Goal: Transaction & Acquisition: Purchase product/service

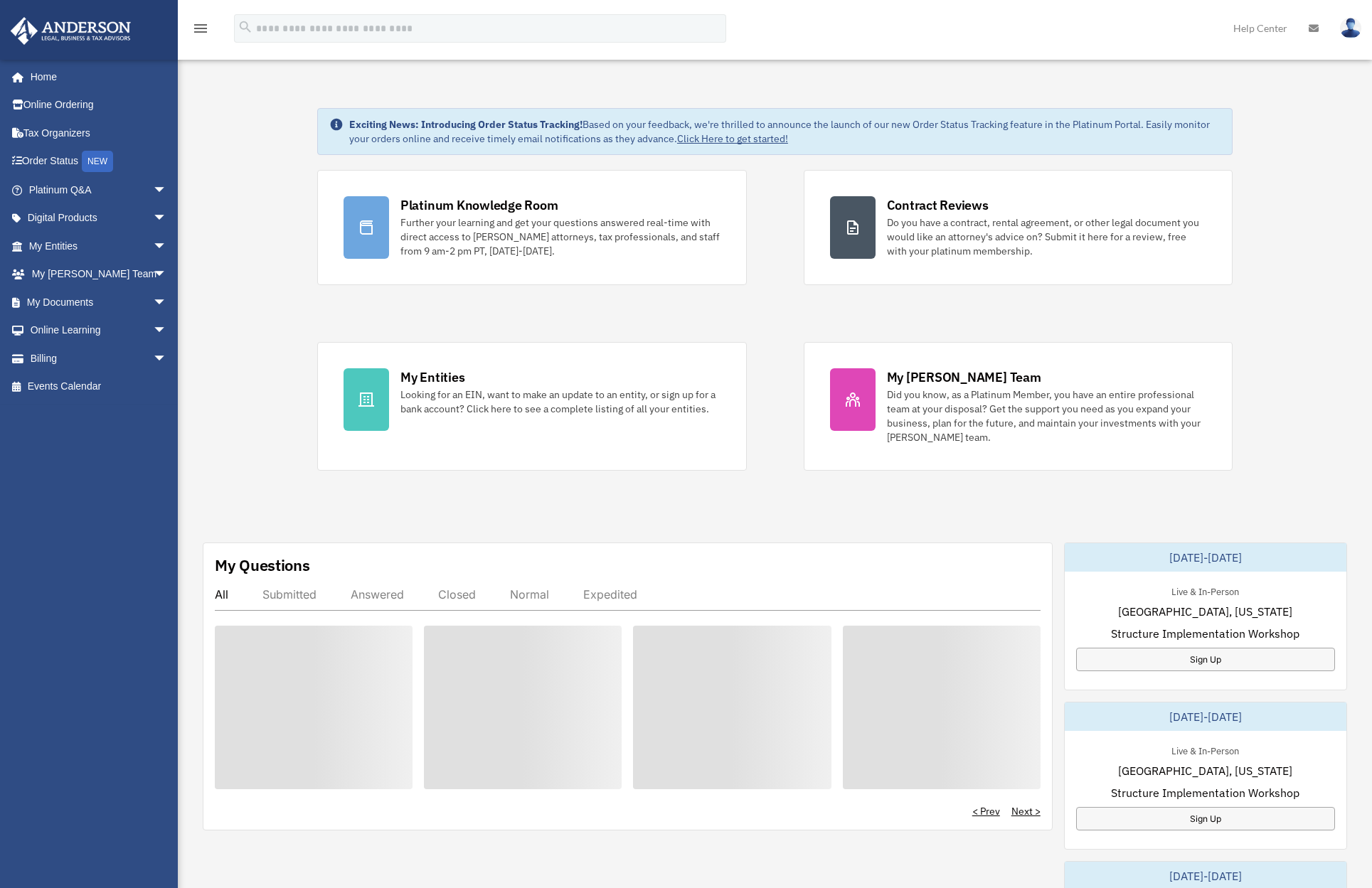
click at [795, 565] on div "My Questions All Submitted Answered Closed Normal Expedited < Prev Next >" at bounding box center [627, 686] width 849 height 288
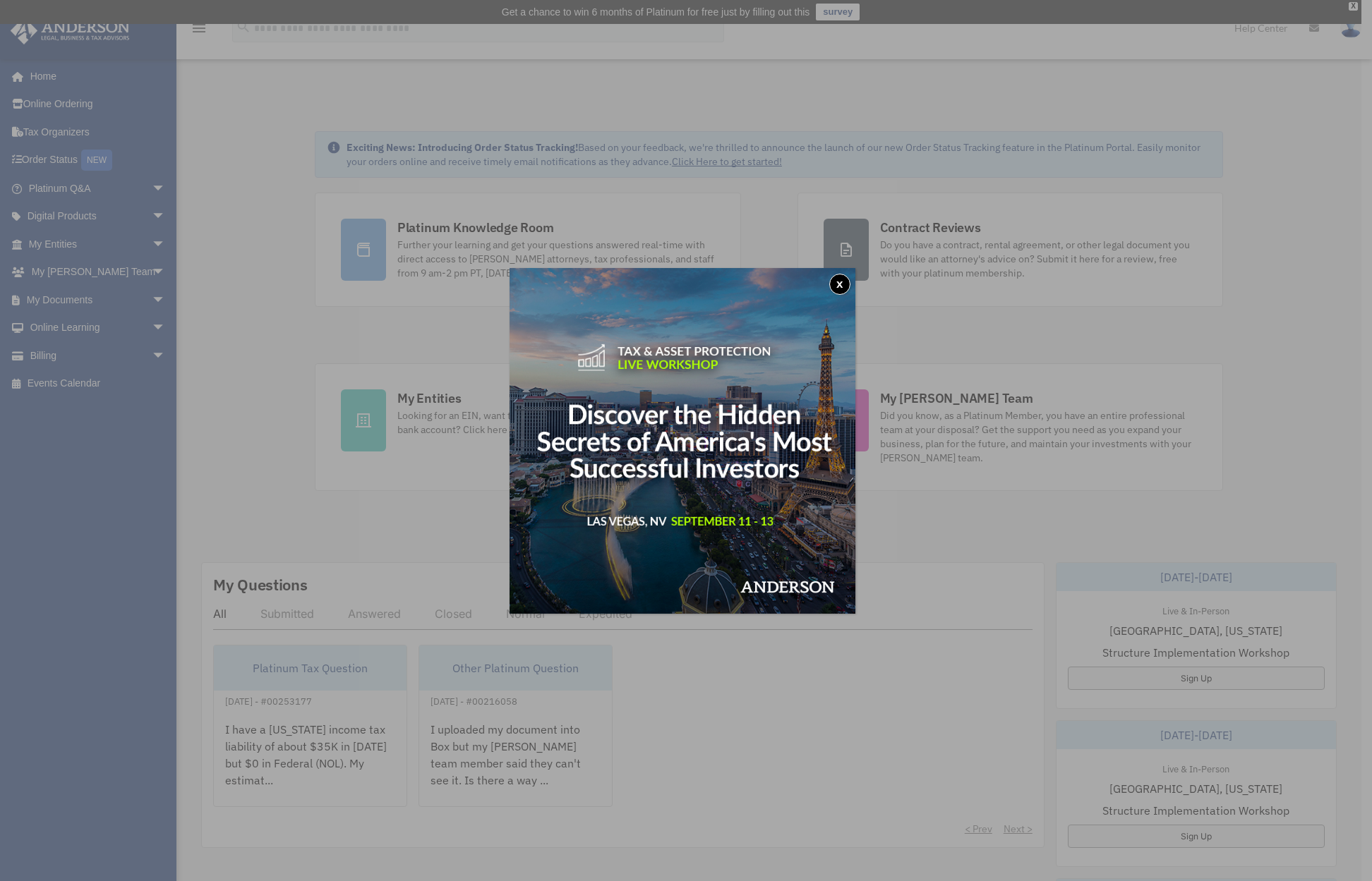
click at [843, 287] on button "x" at bounding box center [840, 285] width 21 height 21
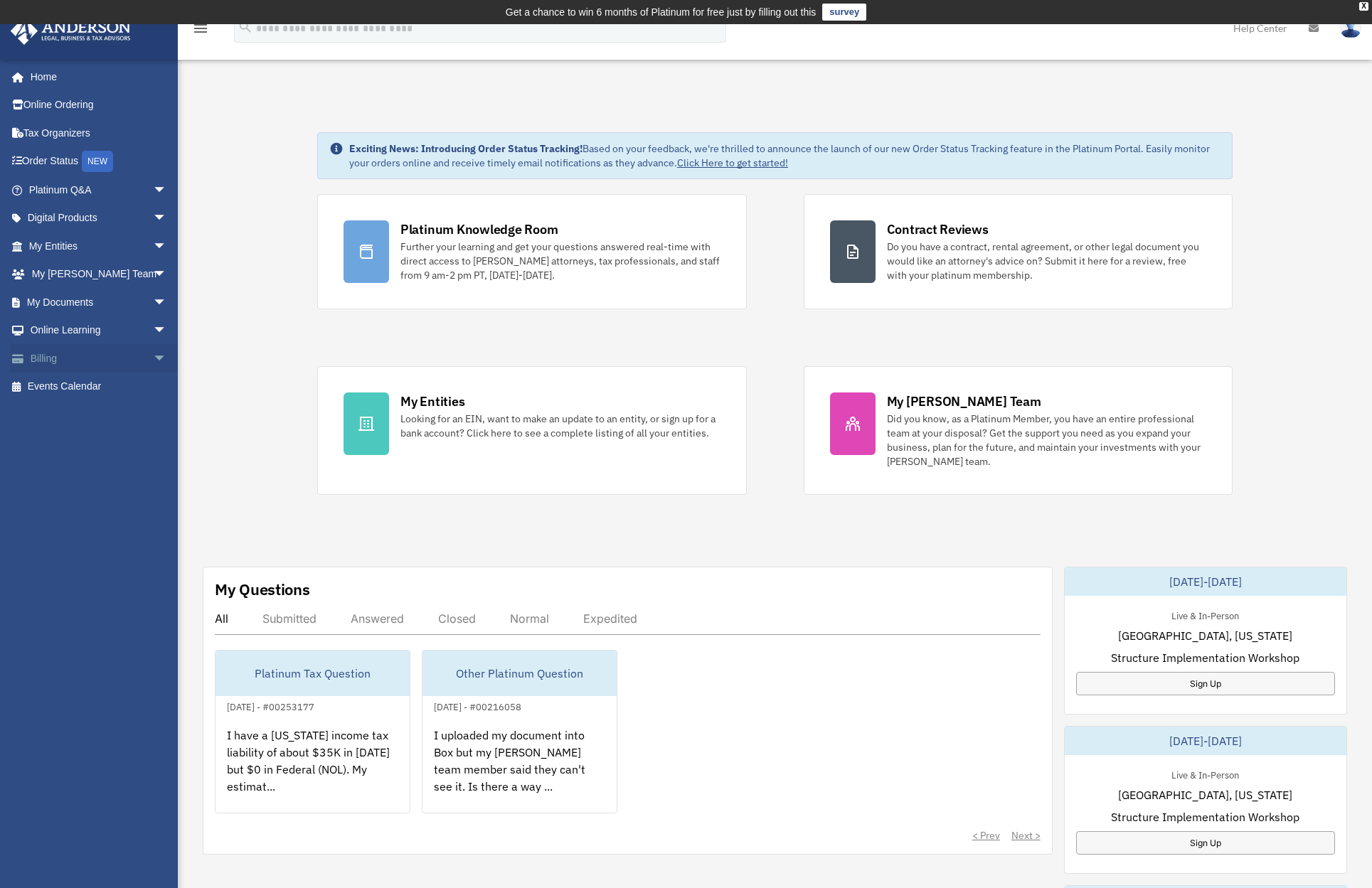
click at [153, 357] on span "arrow_drop_down" at bounding box center [167, 359] width 28 height 29
click at [103, 388] on link "$ Open Invoices" at bounding box center [105, 387] width 169 height 29
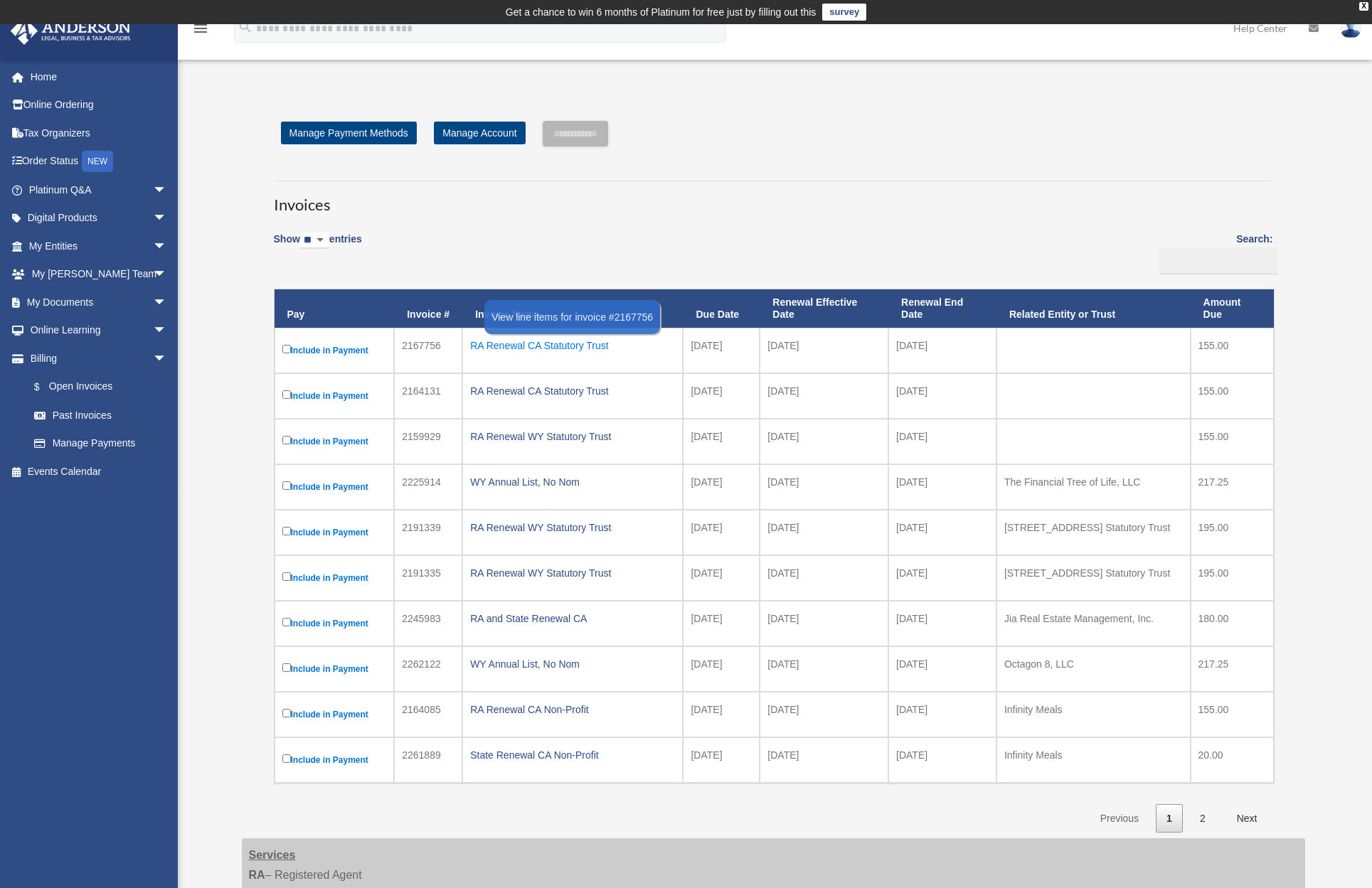
click at [502, 341] on div "RA Renewal CA Statutory Trust" at bounding box center [572, 345] width 205 height 20
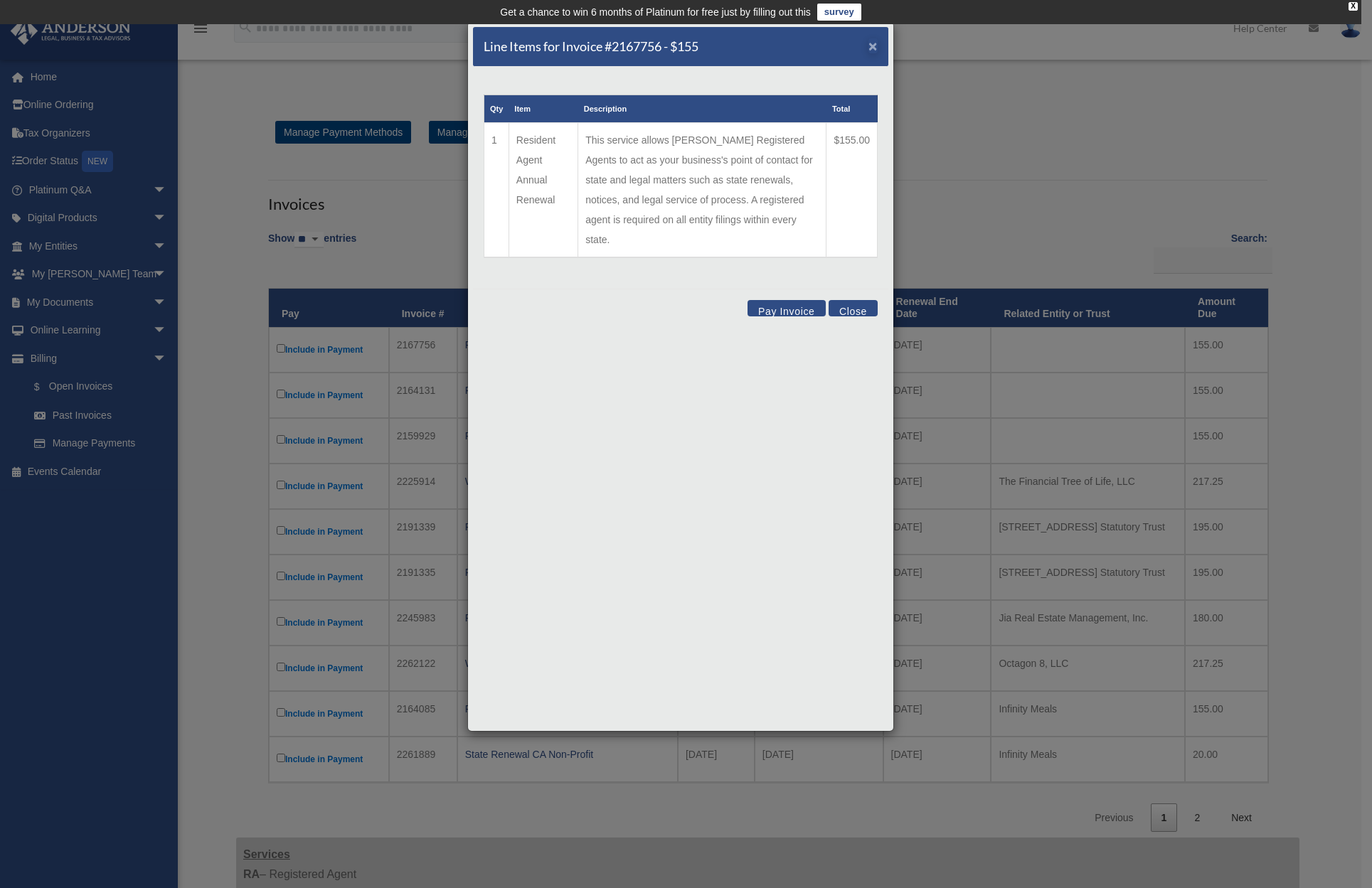
click at [872, 48] on span "×" at bounding box center [873, 46] width 10 height 16
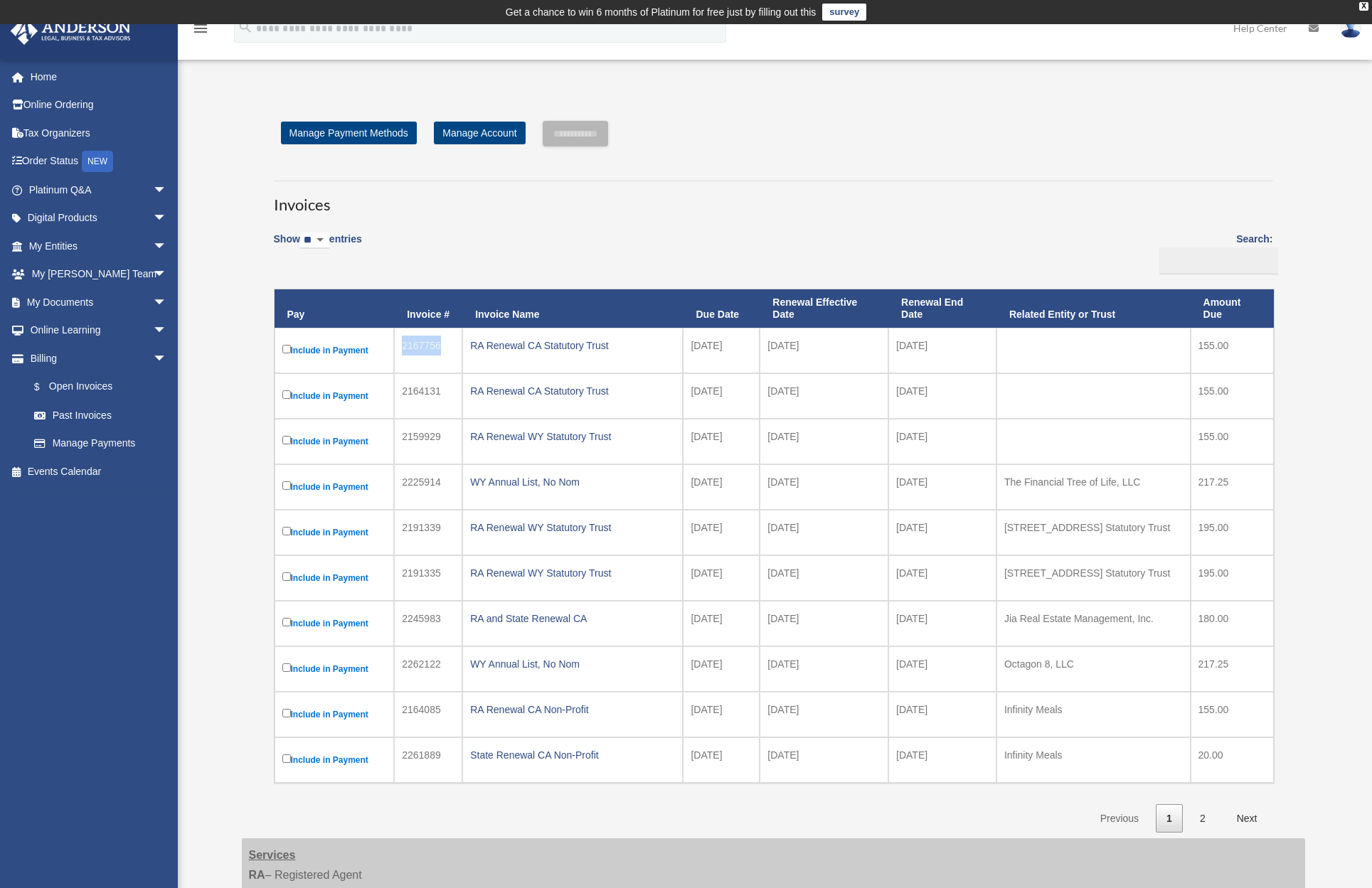
drag, startPoint x: 440, startPoint y: 343, endPoint x: 396, endPoint y: 340, distance: 44.1
click at [396, 340] on td "2167756" at bounding box center [428, 350] width 68 height 46
copy td "2167756"
drag, startPoint x: 630, startPoint y: 342, endPoint x: 463, endPoint y: 341, distance: 167.0
click at [463, 341] on td "RA Renewal CA Statutory Trust" at bounding box center [572, 350] width 220 height 46
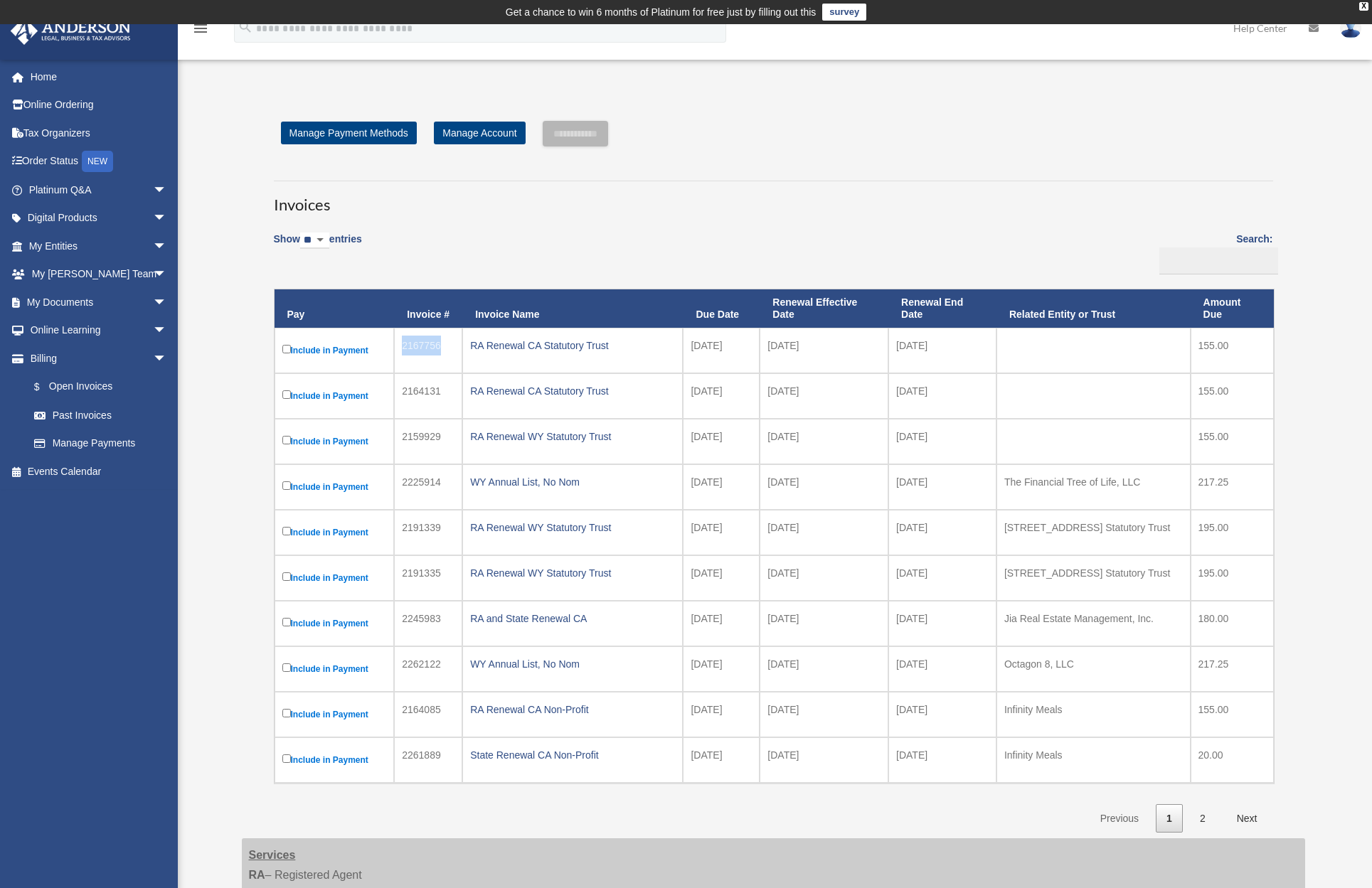
copy div "RA Renewal CA Statutory Trust"
drag, startPoint x: 447, startPoint y: 342, endPoint x: 401, endPoint y: 344, distance: 46.0
click at [401, 344] on td "2167756" at bounding box center [428, 350] width 68 height 46
copy td "2167756"
click at [585, 131] on input "**********" at bounding box center [575, 134] width 65 height 25
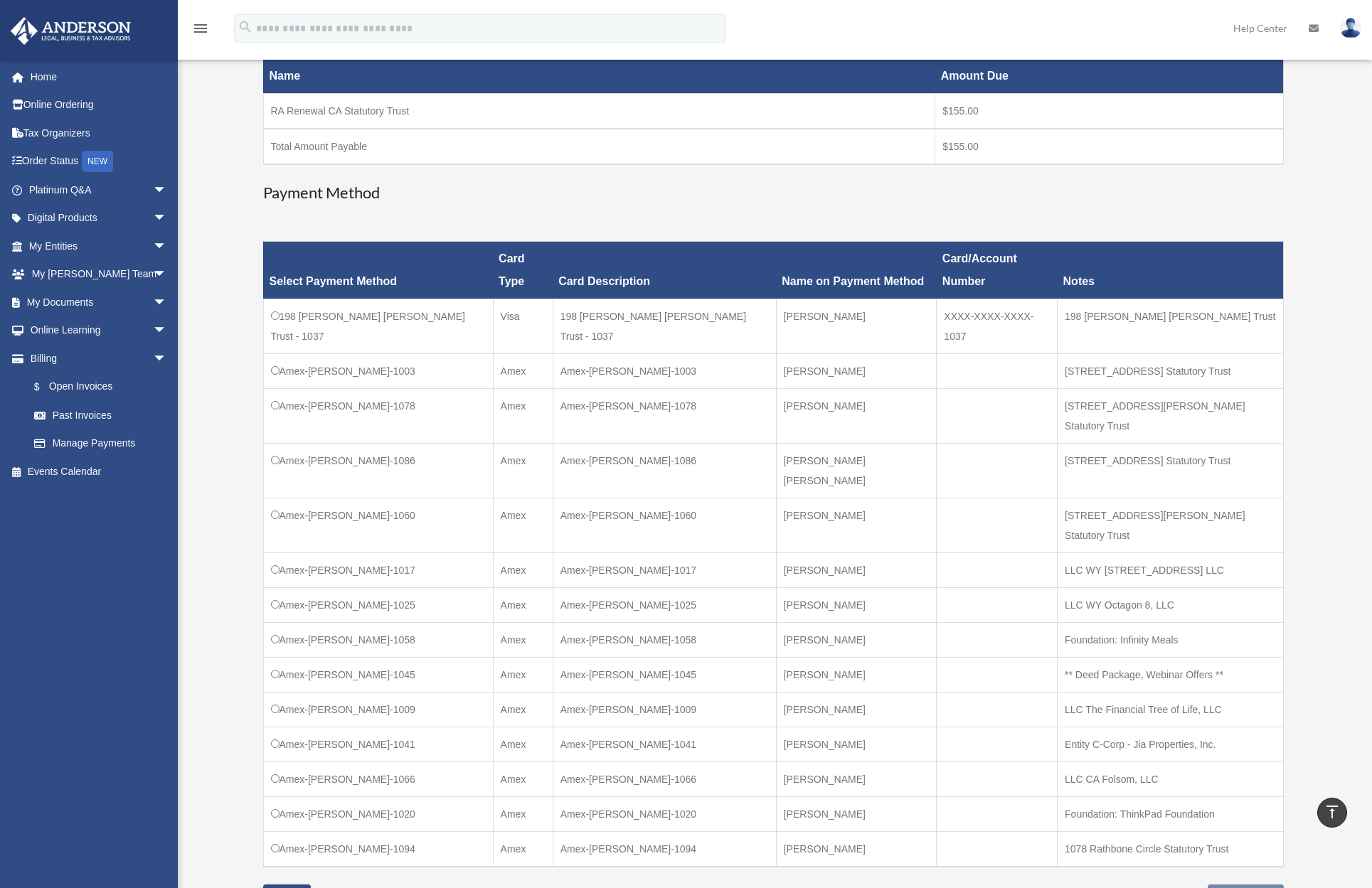
scroll to position [270, 0]
click at [1219, 883] on input "**********" at bounding box center [1245, 896] width 76 height 25
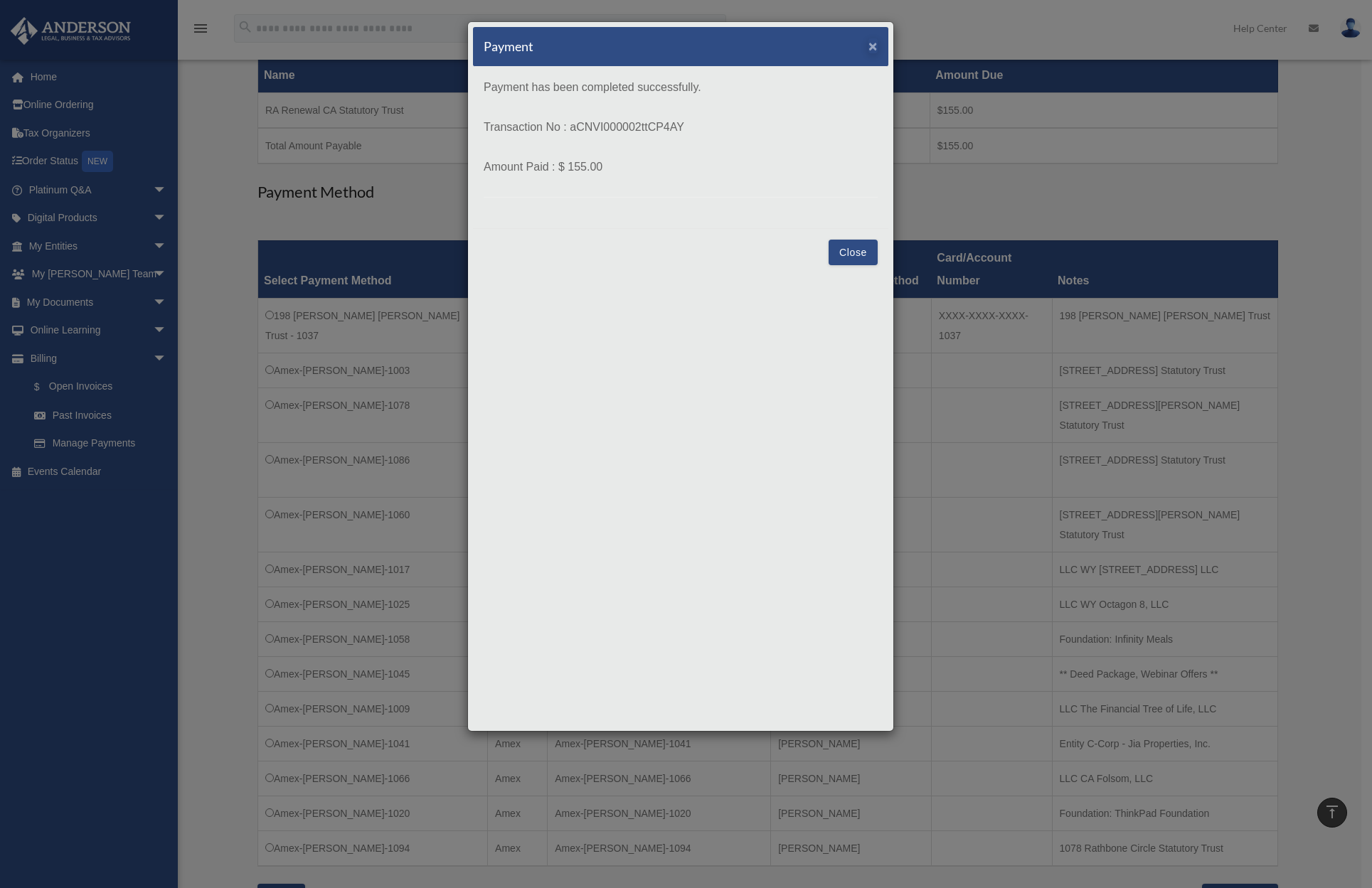
click at [873, 44] on span "×" at bounding box center [873, 46] width 10 height 16
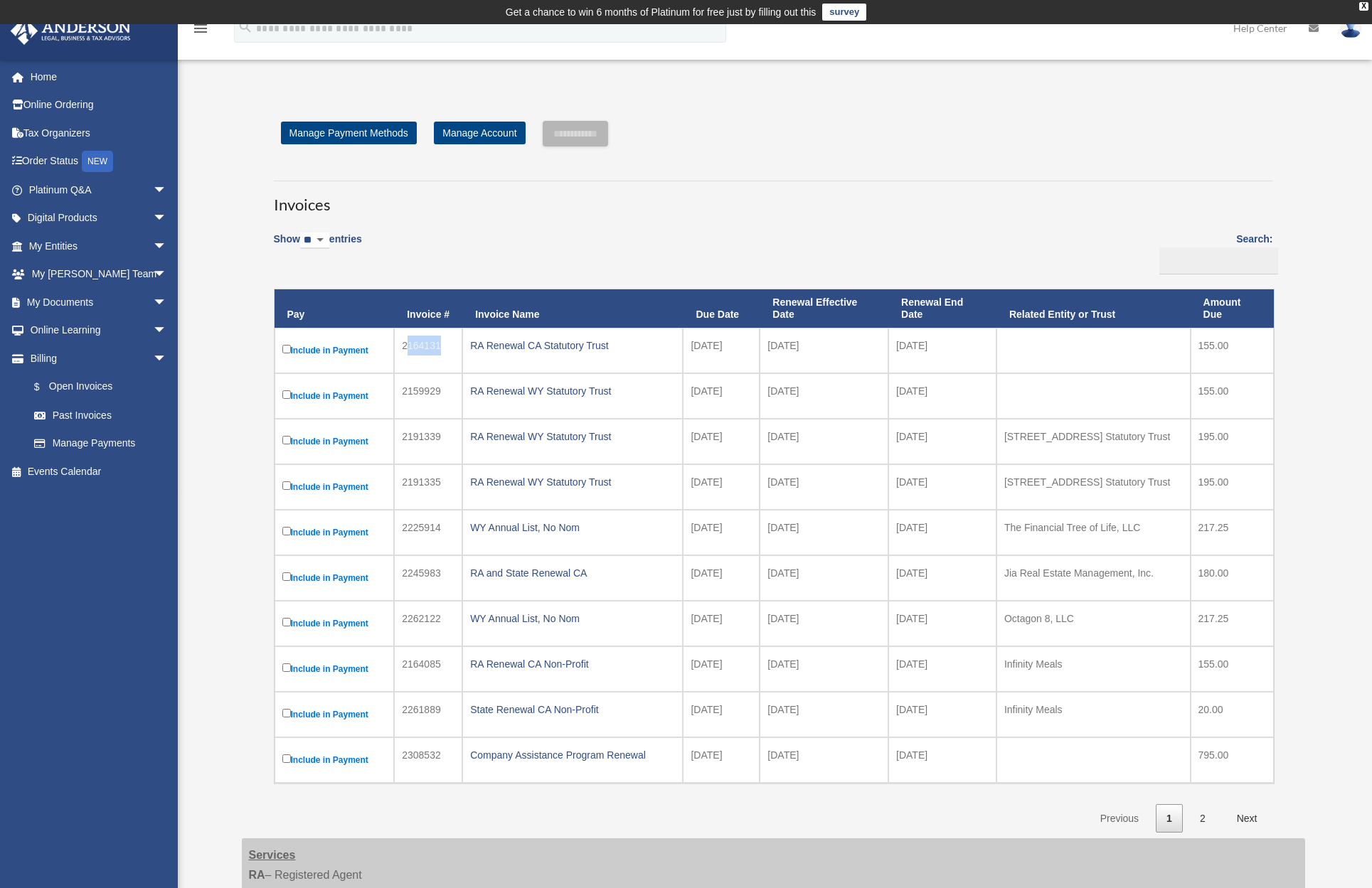
drag, startPoint x: 441, startPoint y: 337, endPoint x: 405, endPoint y: 335, distance: 36.1
click at [405, 335] on td "2164131" at bounding box center [428, 350] width 68 height 46
click at [441, 340] on td "2164131" at bounding box center [428, 350] width 68 height 46
drag, startPoint x: 441, startPoint y: 340, endPoint x: 415, endPoint y: 340, distance: 26.0
click at [415, 340] on td "2164131" at bounding box center [428, 350] width 68 height 46
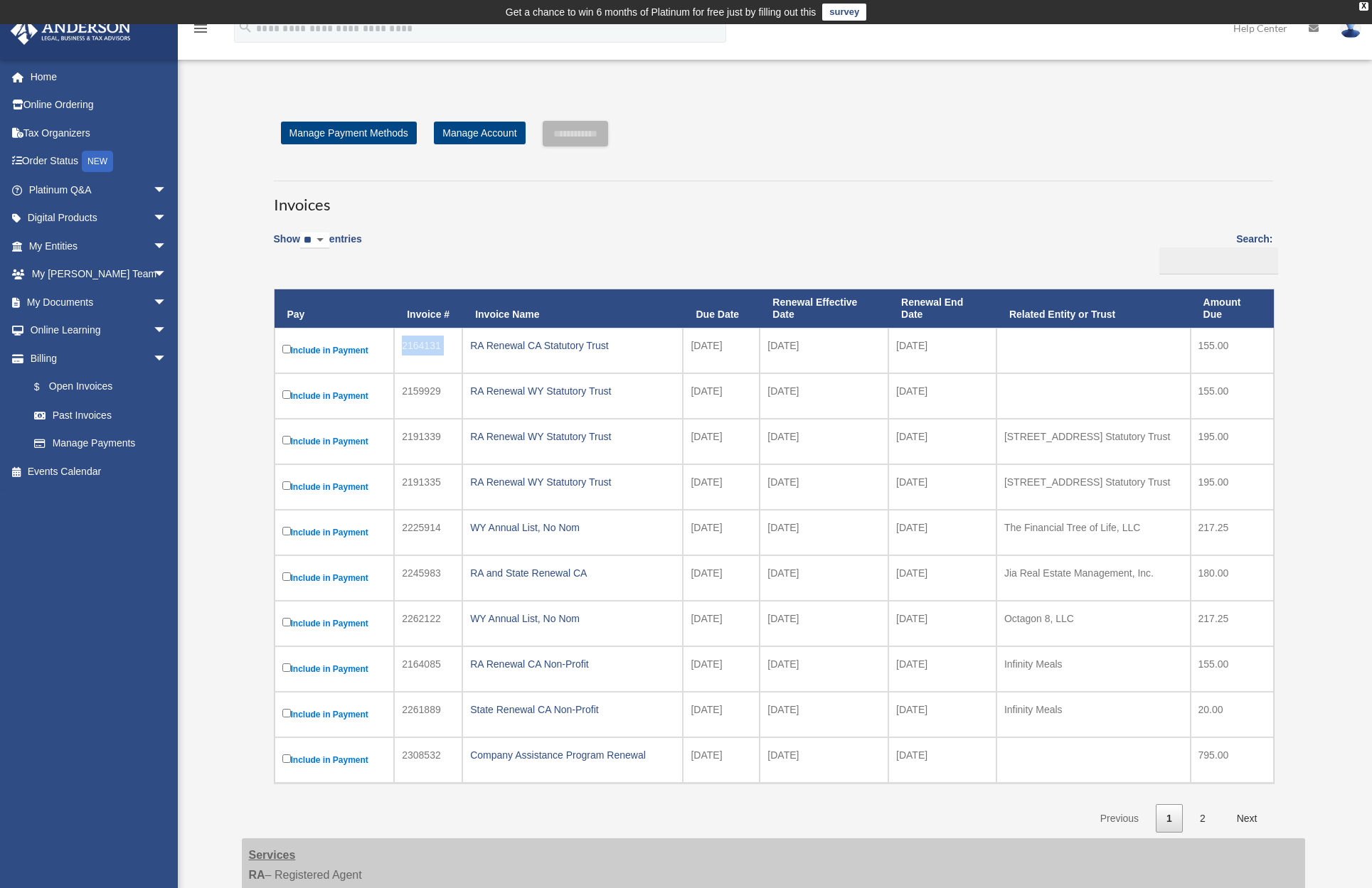
click at [439, 340] on td "2164131" at bounding box center [428, 350] width 68 height 46
drag, startPoint x: 439, startPoint y: 340, endPoint x: 396, endPoint y: 342, distance: 43.0
click at [396, 342] on td "2164131" at bounding box center [428, 350] width 68 height 46
click at [401, 343] on td "2164131" at bounding box center [428, 350] width 68 height 46
drag, startPoint x: 401, startPoint y: 343, endPoint x: 416, endPoint y: 343, distance: 15.0
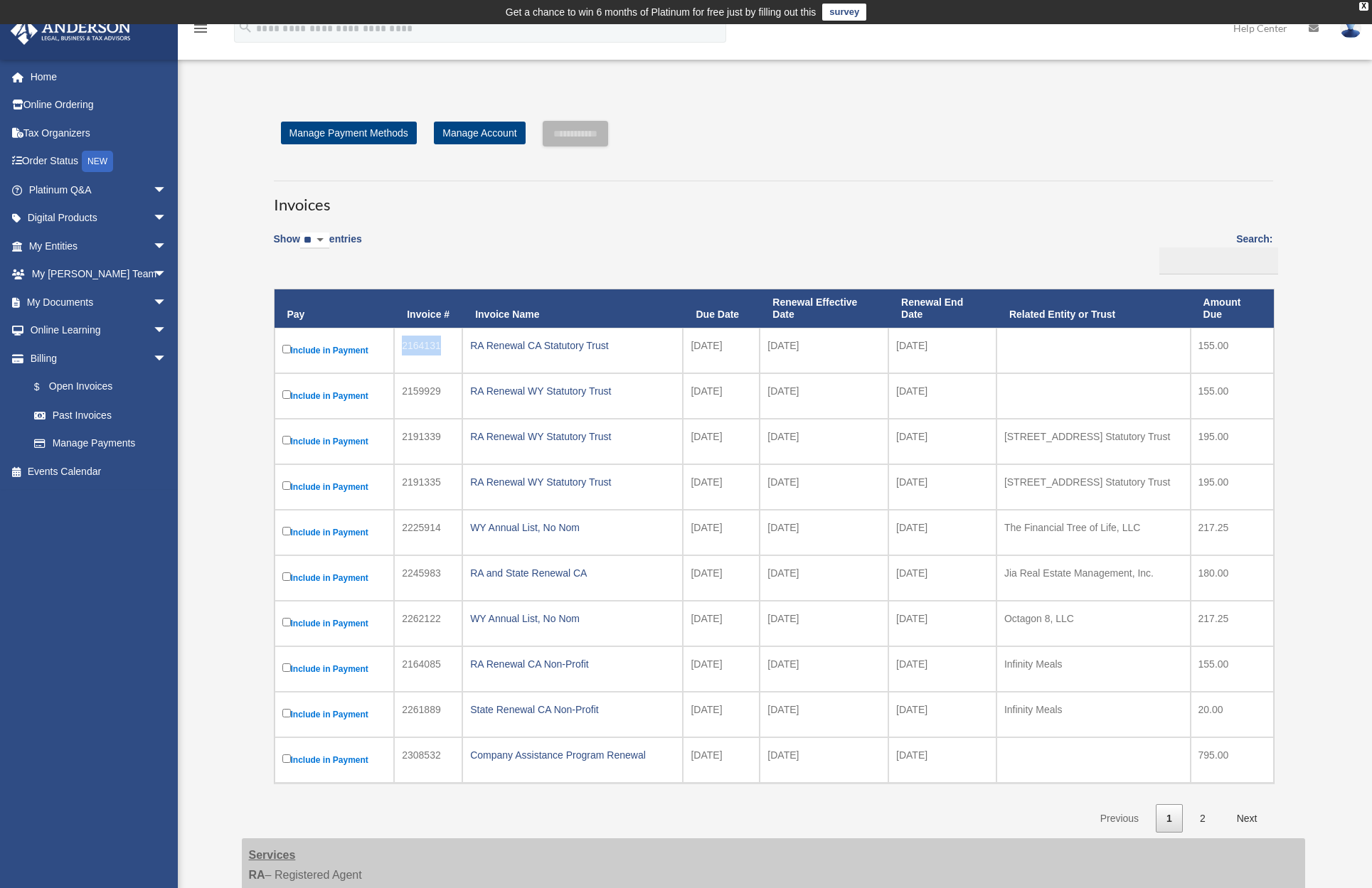
click at [416, 343] on td "2164131" at bounding box center [428, 350] width 68 height 46
click at [575, 138] on input "**********" at bounding box center [575, 134] width 65 height 25
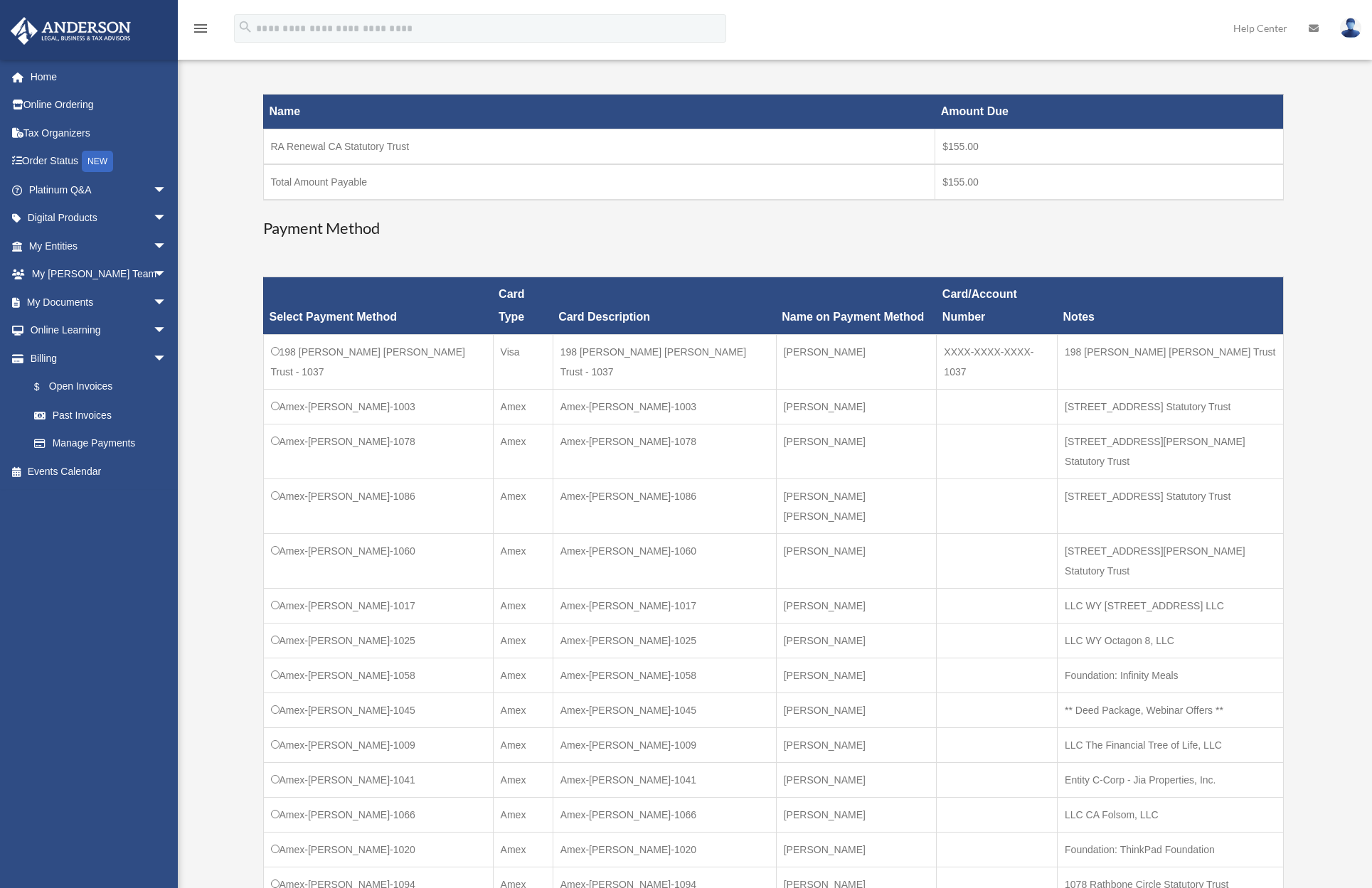
scroll to position [236, 0]
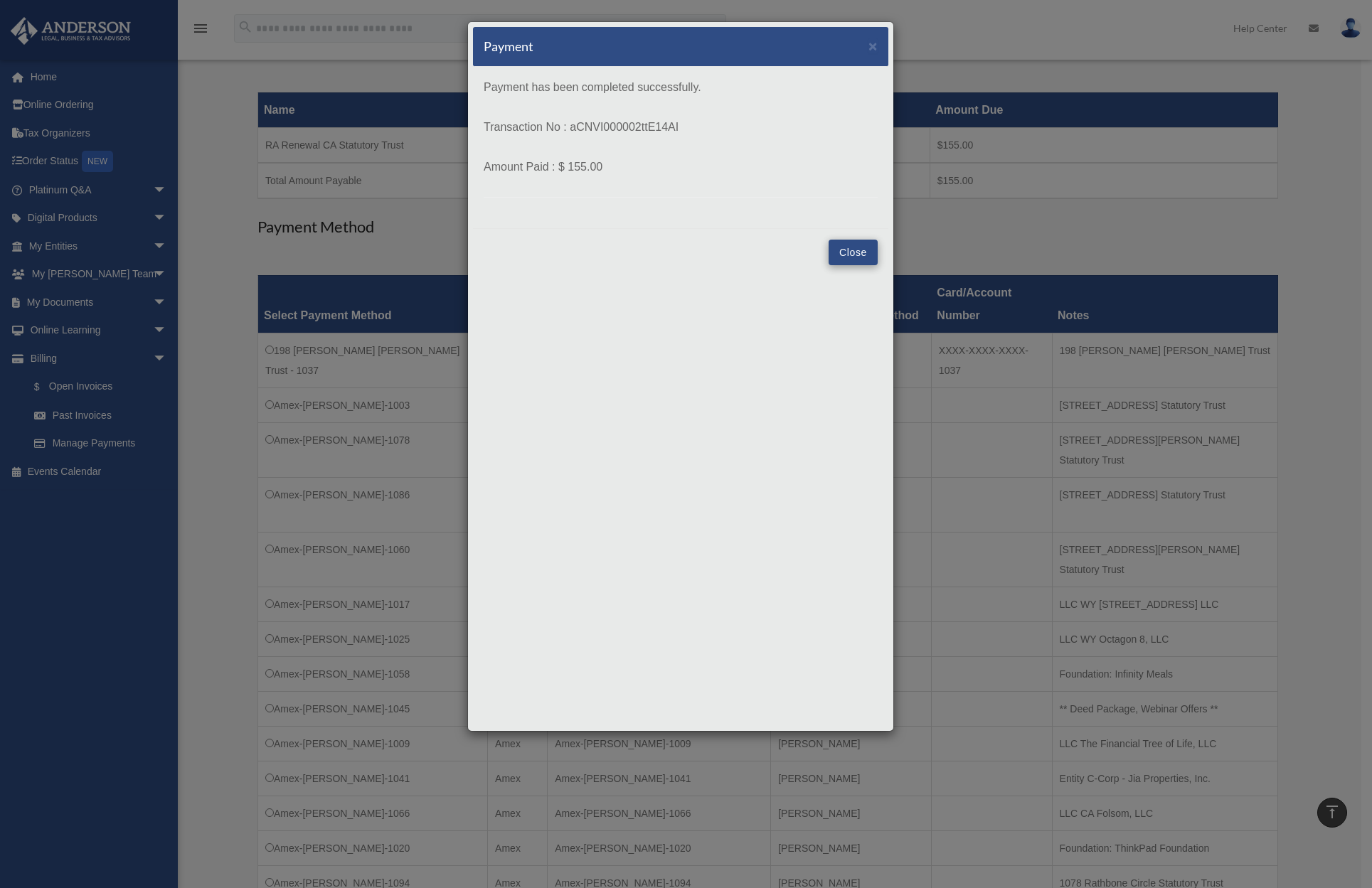
click at [854, 254] on button "Close" at bounding box center [852, 252] width 49 height 25
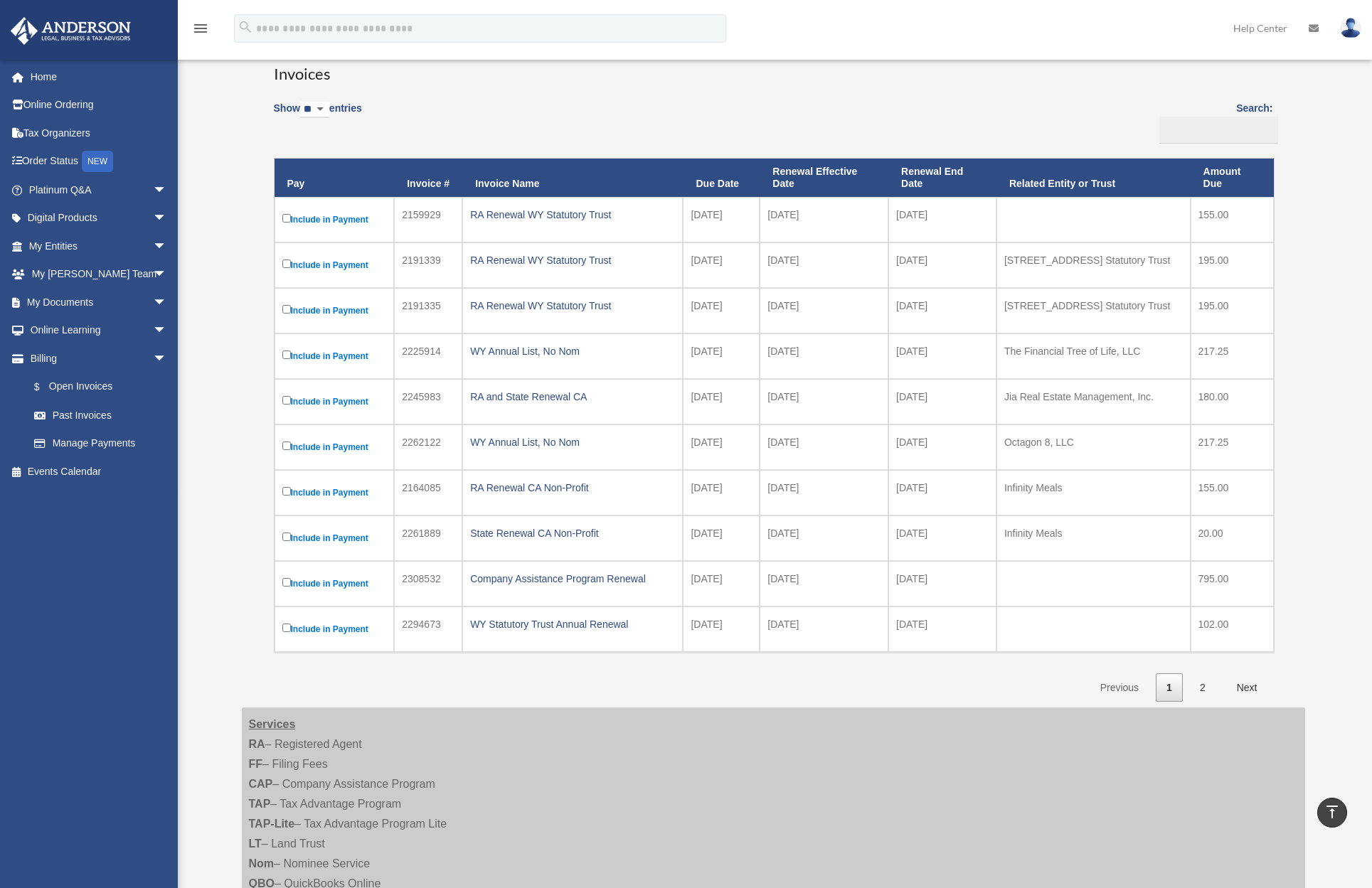
scroll to position [121, 0]
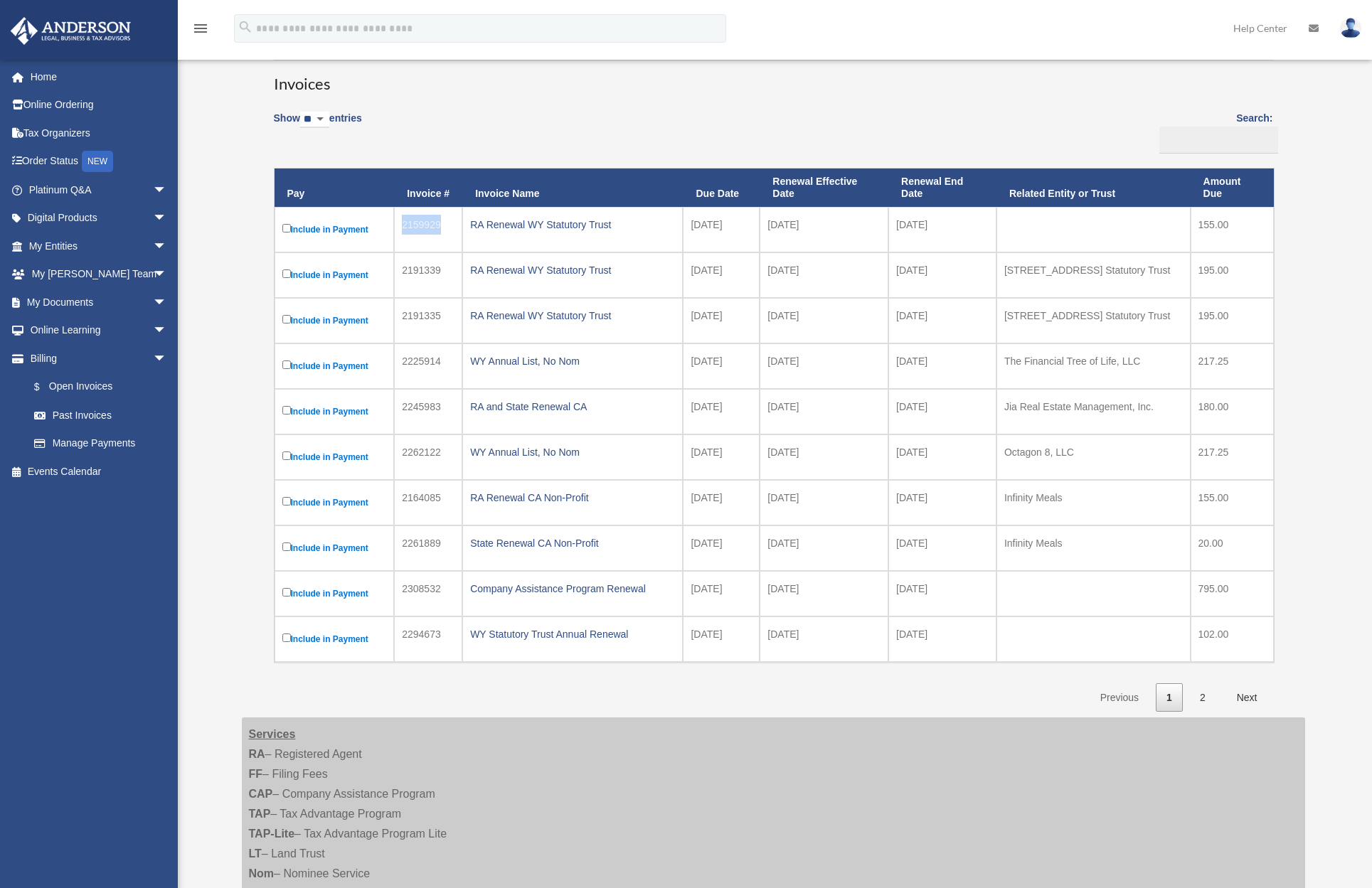
drag, startPoint x: 440, startPoint y: 221, endPoint x: 397, endPoint y: 220, distance: 43.0
click at [397, 220] on td "2159929" at bounding box center [428, 229] width 68 height 46
copy td "2159929"
drag, startPoint x: 465, startPoint y: 223, endPoint x: 628, endPoint y: 221, distance: 163.0
click at [628, 221] on td "RA Renewal WY Statutory Trust" at bounding box center [572, 229] width 220 height 46
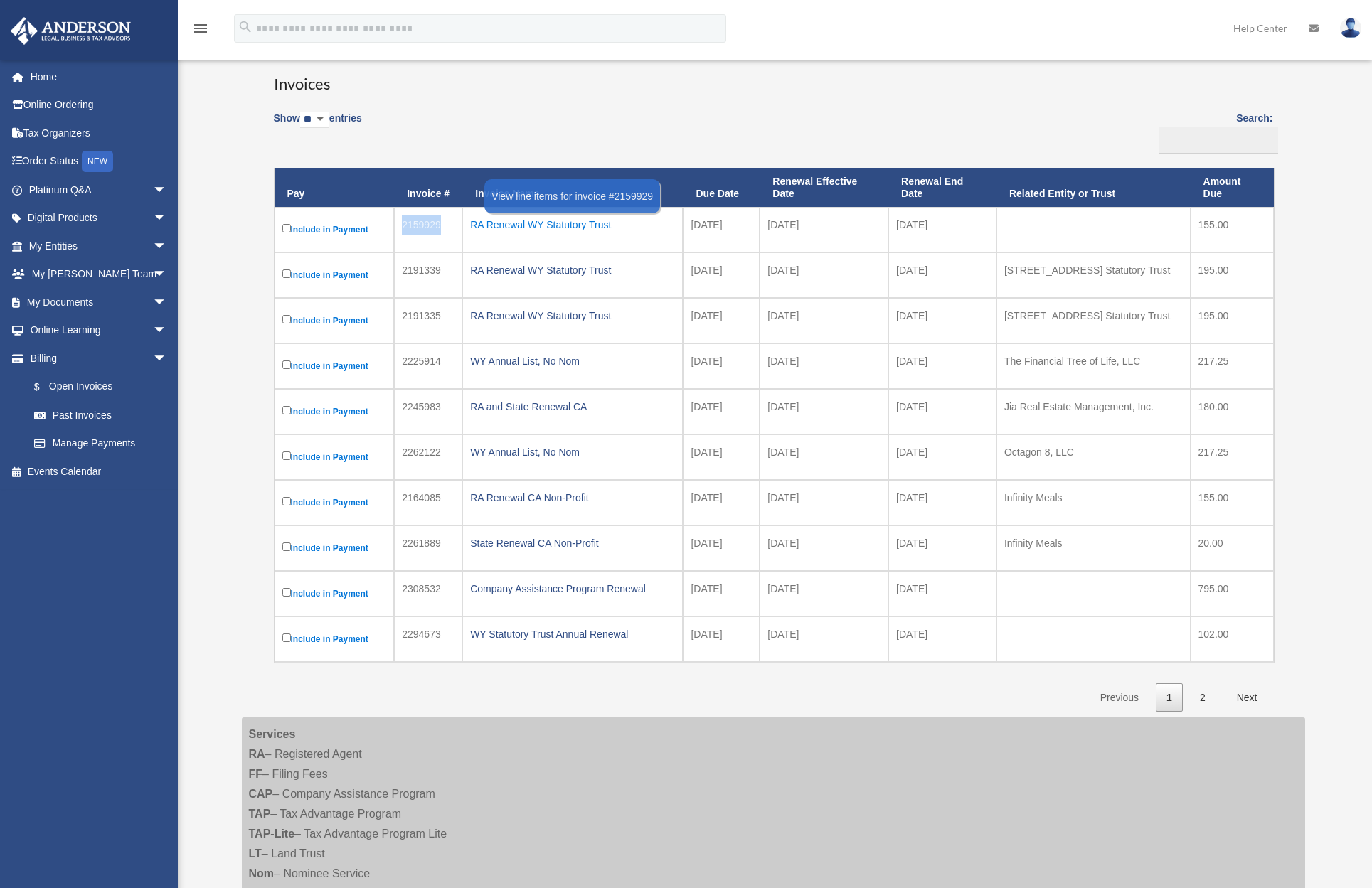
copy div "RA Renewal WY Statutory Trust"
click at [640, 227] on div "RA Renewal WY Statutory Trust" at bounding box center [572, 224] width 205 height 20
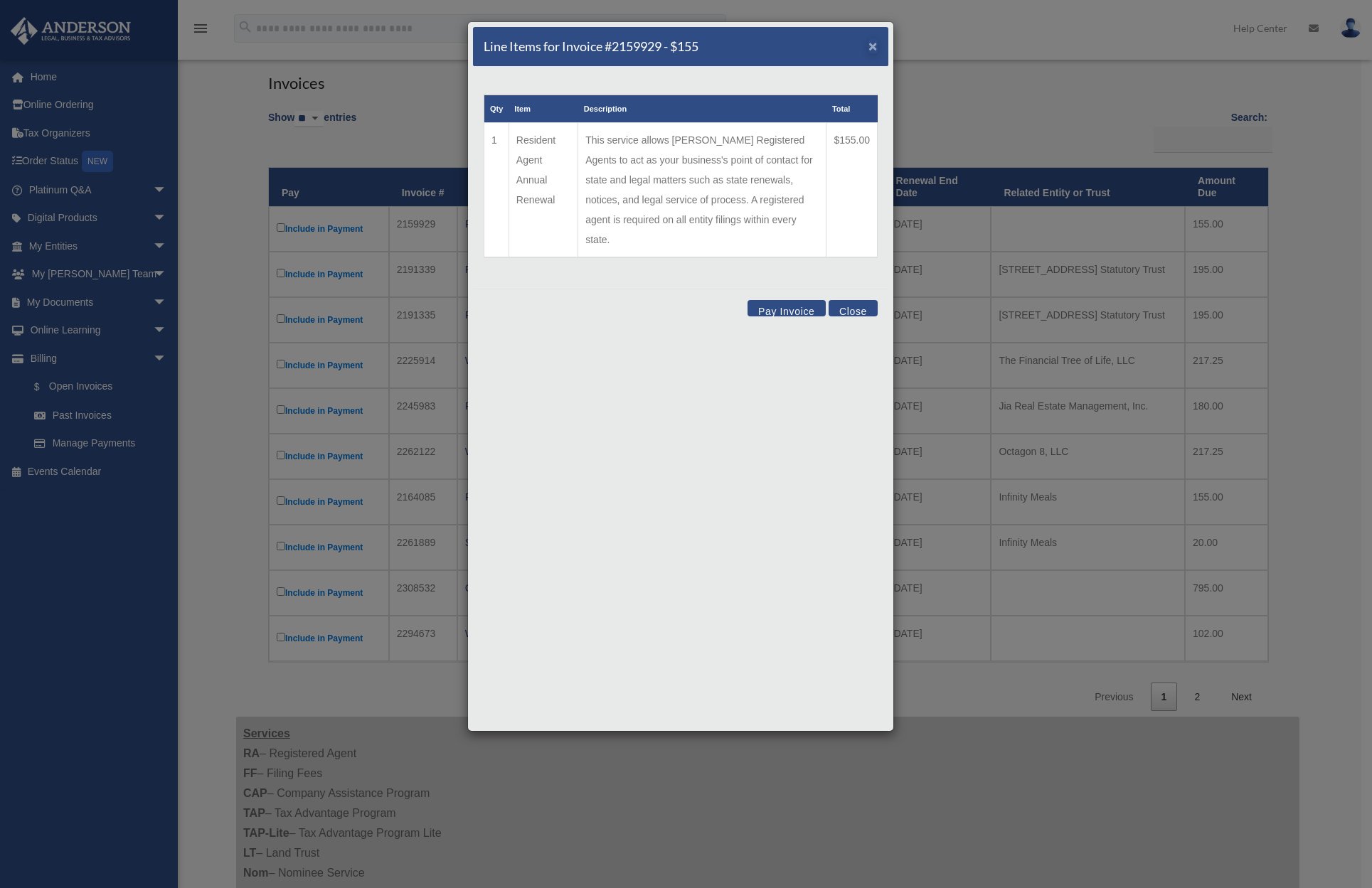
click at [877, 50] on span "×" at bounding box center [873, 46] width 10 height 16
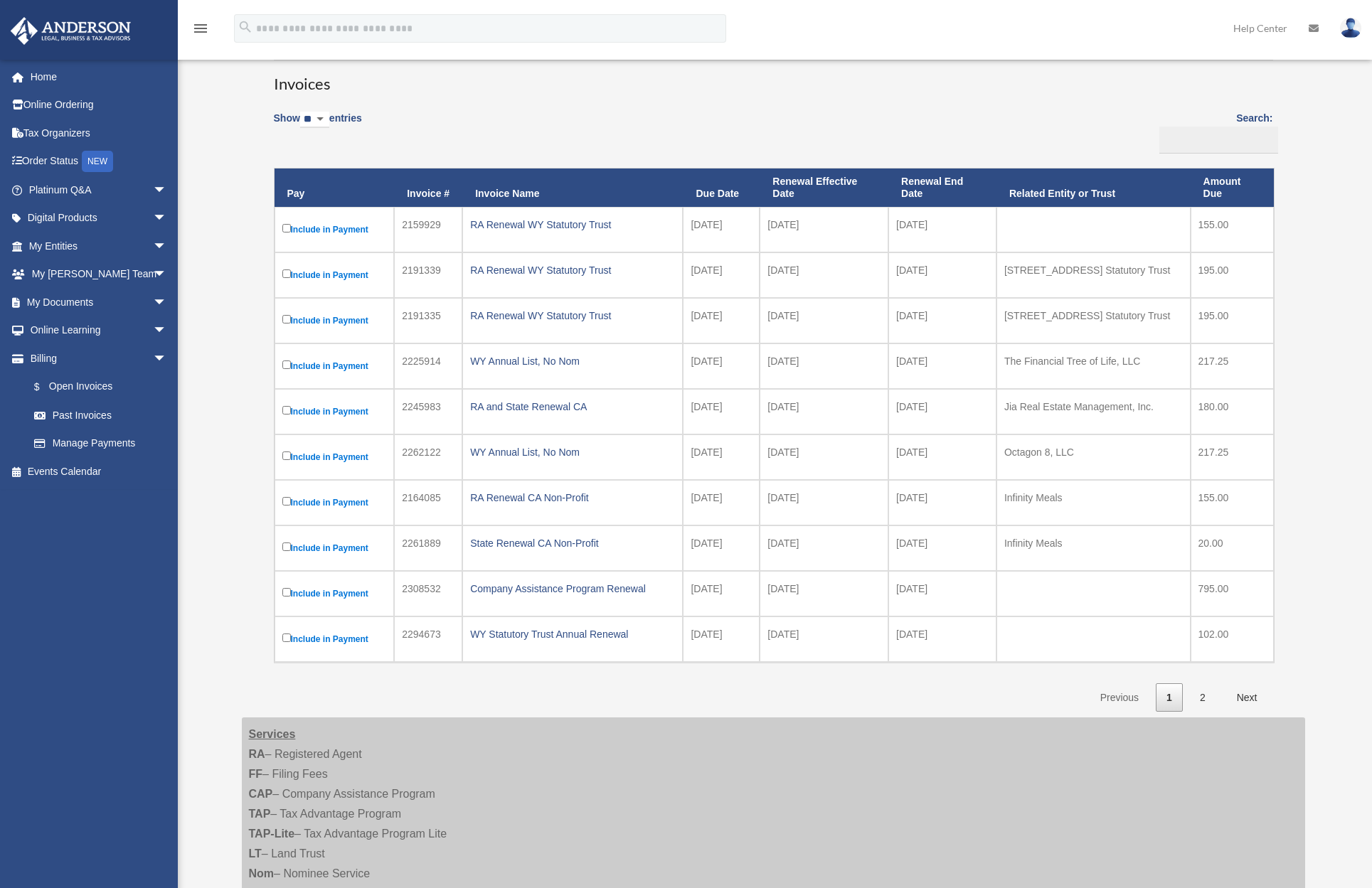
drag, startPoint x: 653, startPoint y: 222, endPoint x: 464, endPoint y: 223, distance: 189.0
click at [464, 223] on td "RA Renewal WY Statutory Trust" at bounding box center [572, 229] width 220 height 46
copy div "RA Renewal WY Statutory Trust"
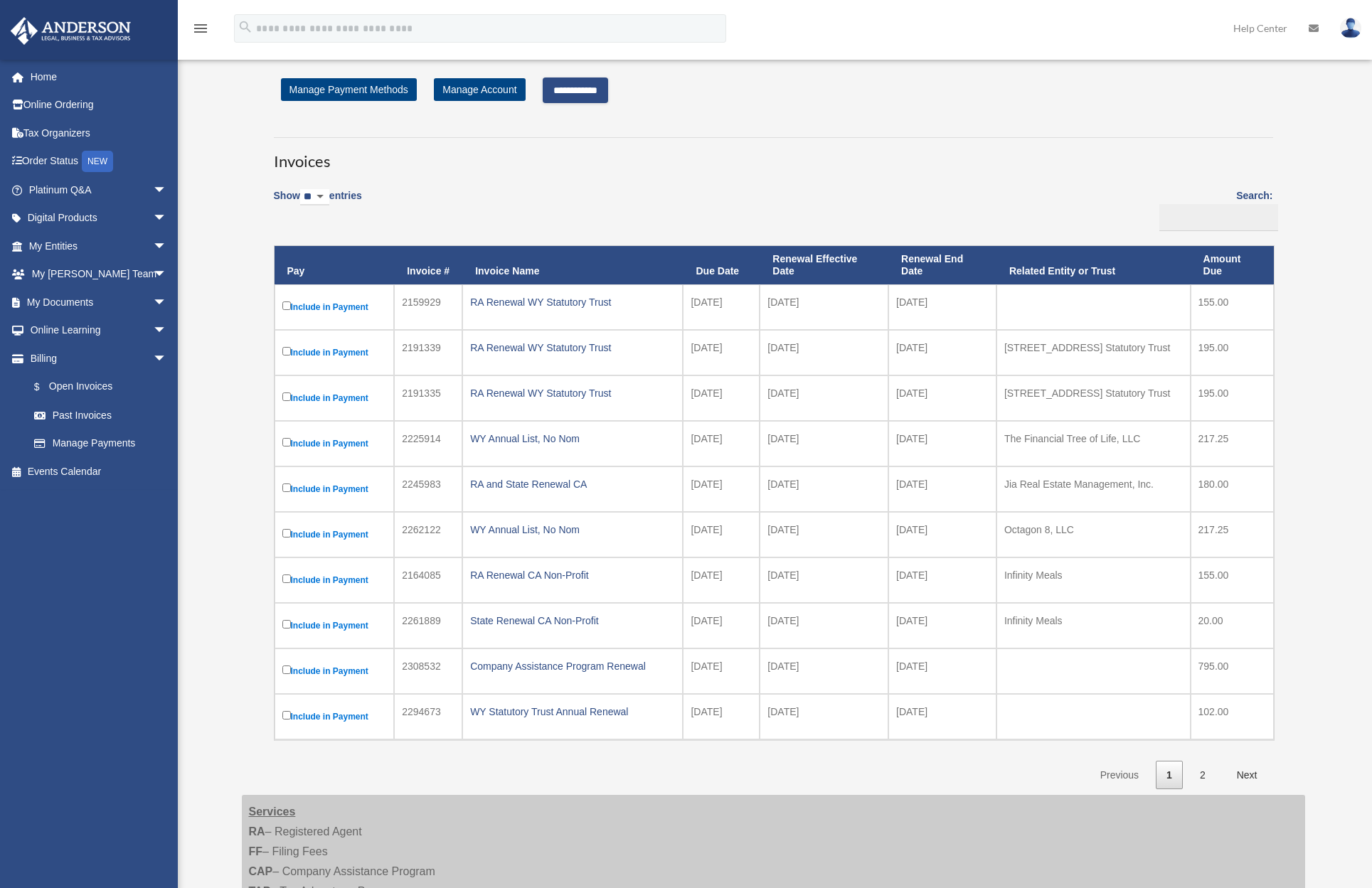
scroll to position [33, 0]
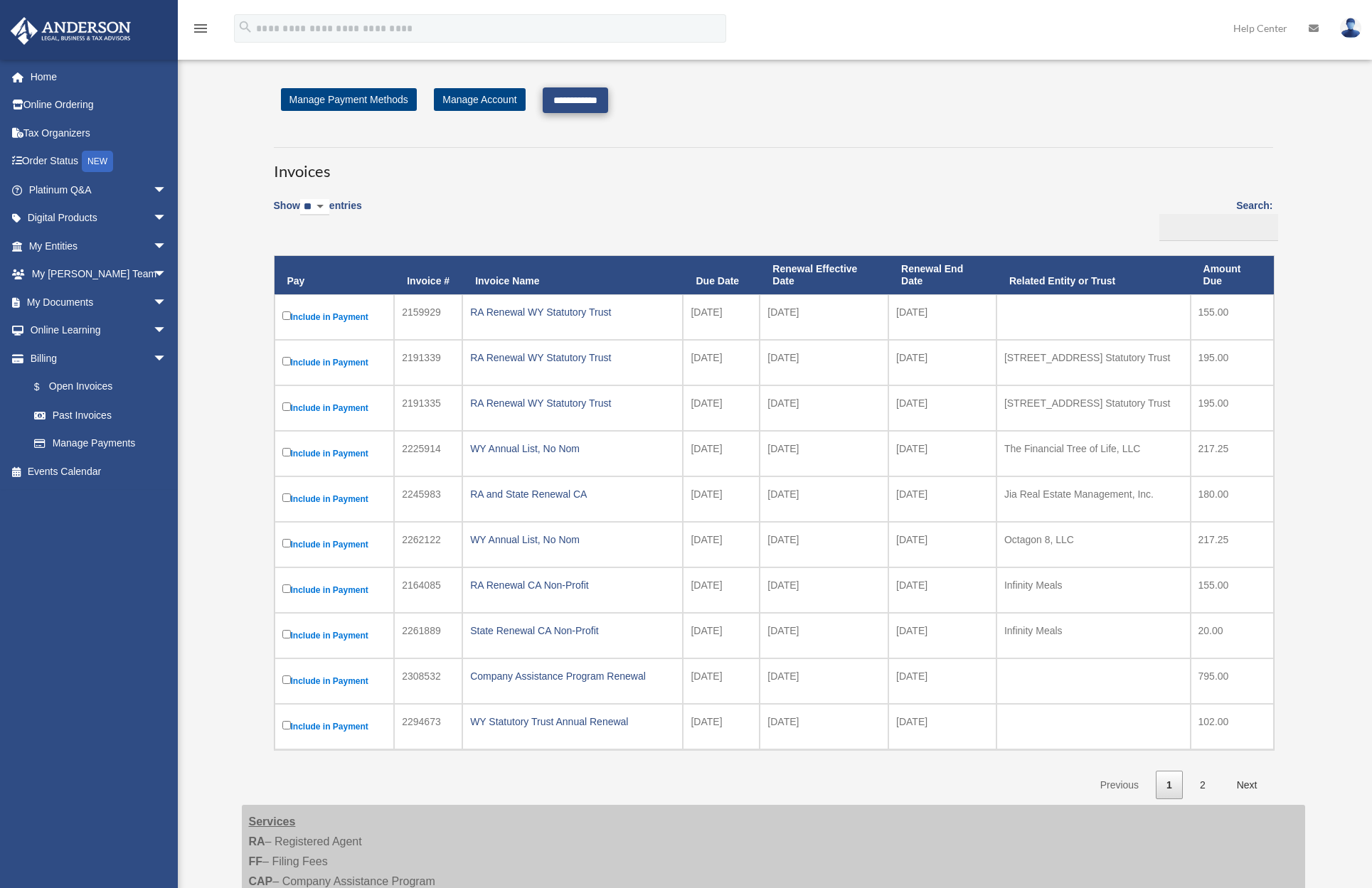
click at [590, 100] on input "**********" at bounding box center [575, 100] width 65 height 25
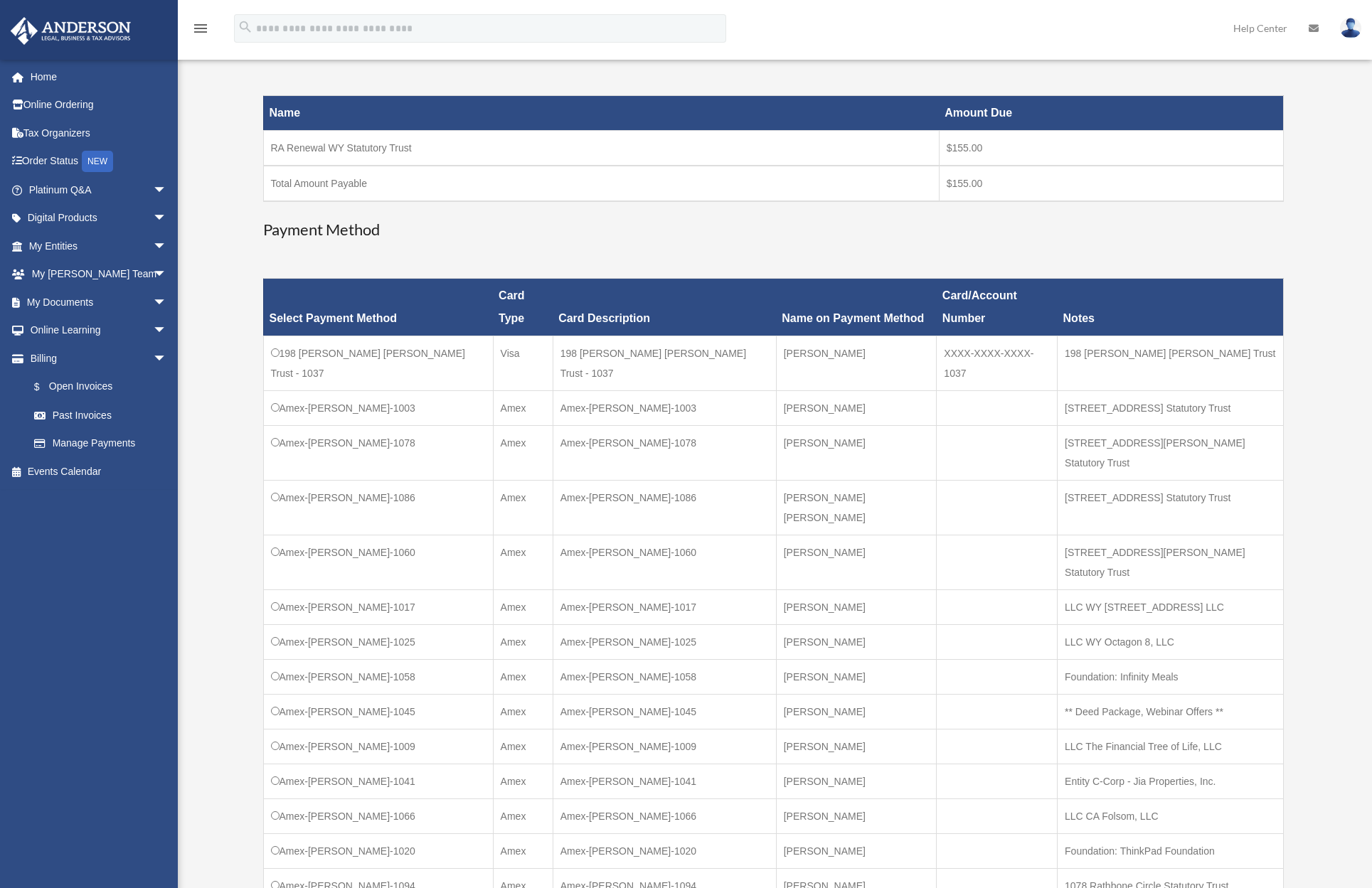
scroll to position [238, 0]
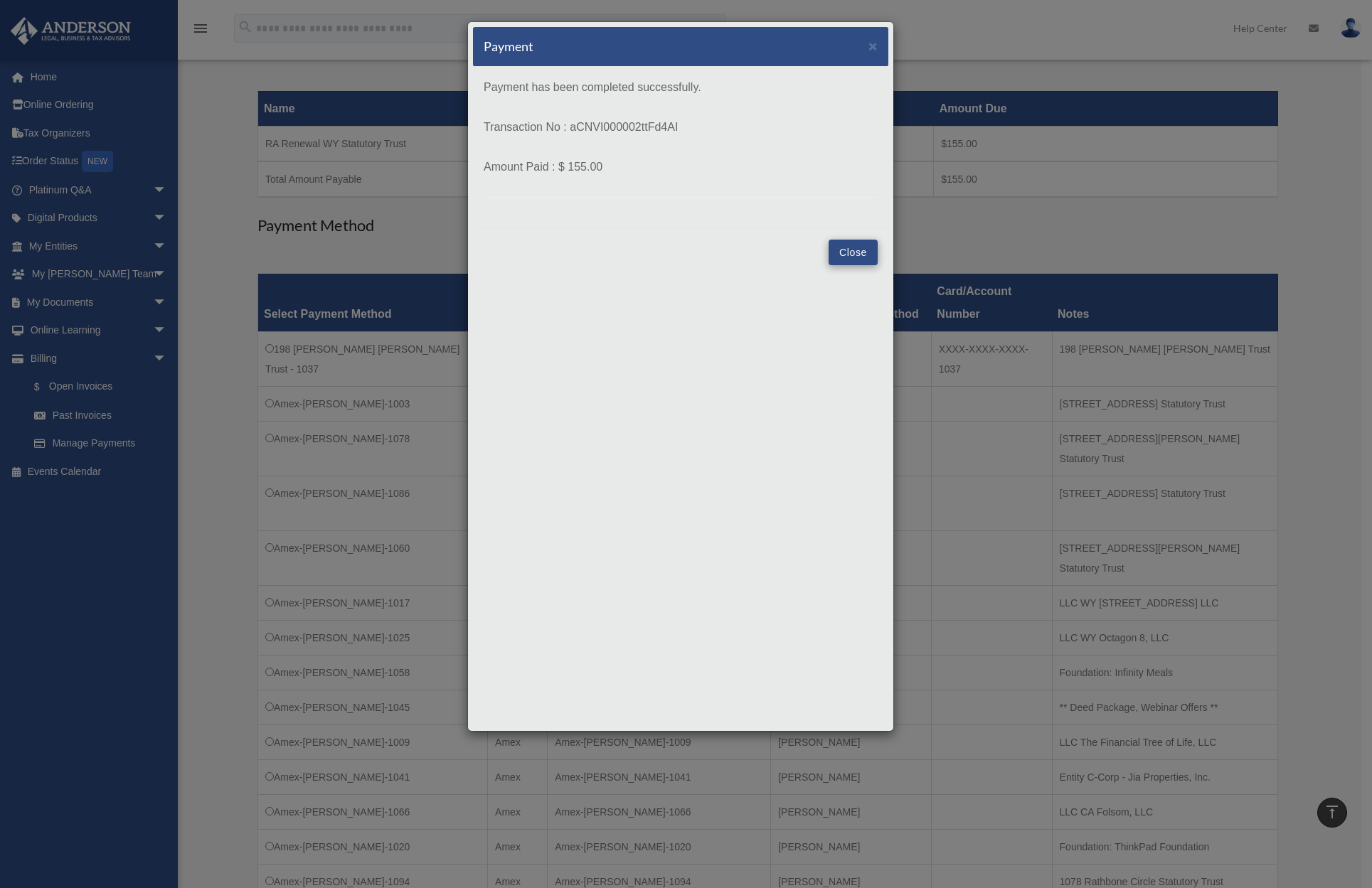
click at [846, 254] on button "Close" at bounding box center [852, 252] width 49 height 25
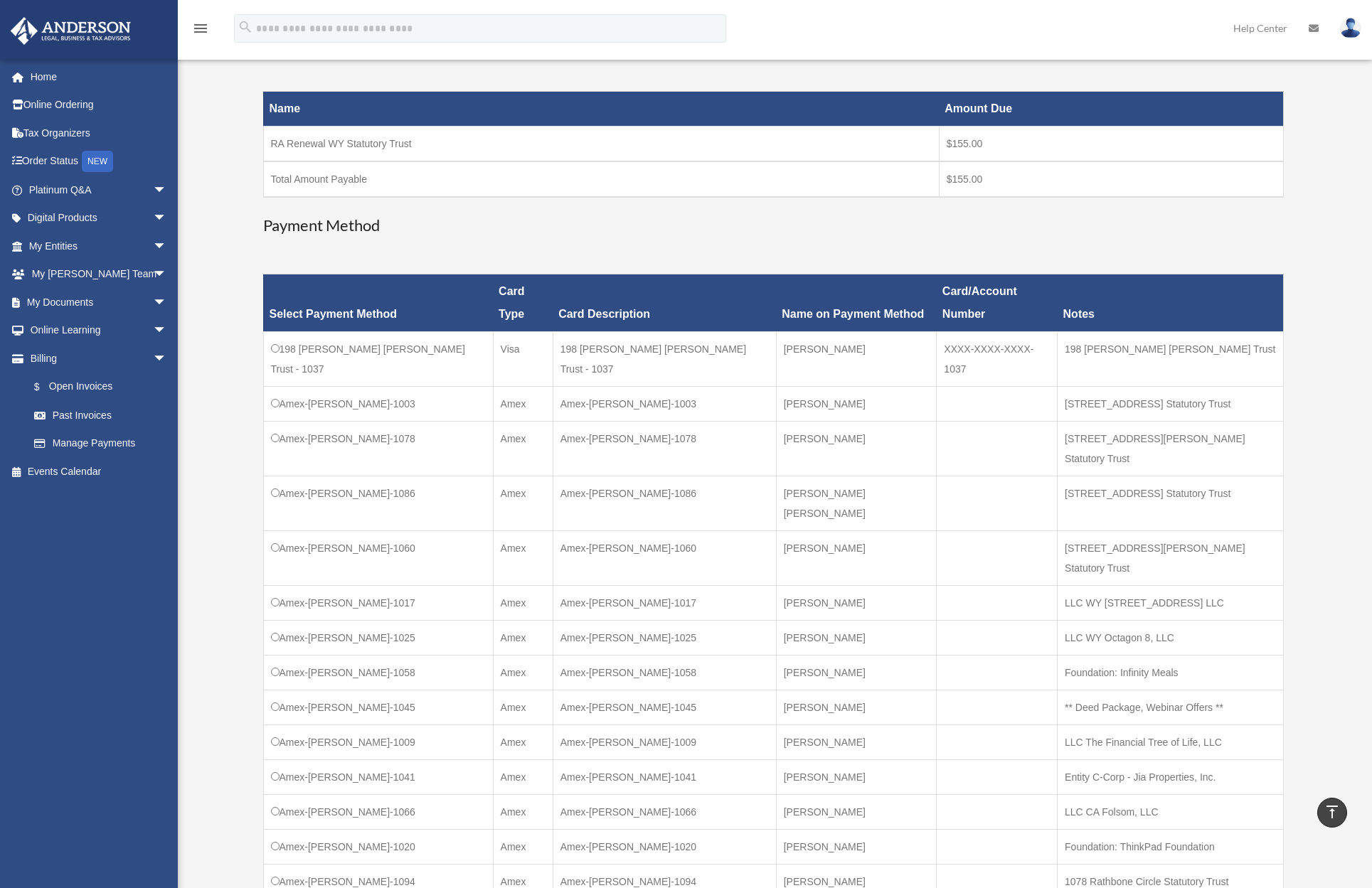
click at [857, 258] on div "Select Payment Method Card Type Card Description Name on Payment Method Card/Ac…" at bounding box center [773, 587] width 1020 height 660
click at [869, 47] on div "menu search Site Menu add chinkingwong@icloud.com My Profile Reset Password Log…" at bounding box center [686, 35] width 1351 height 48
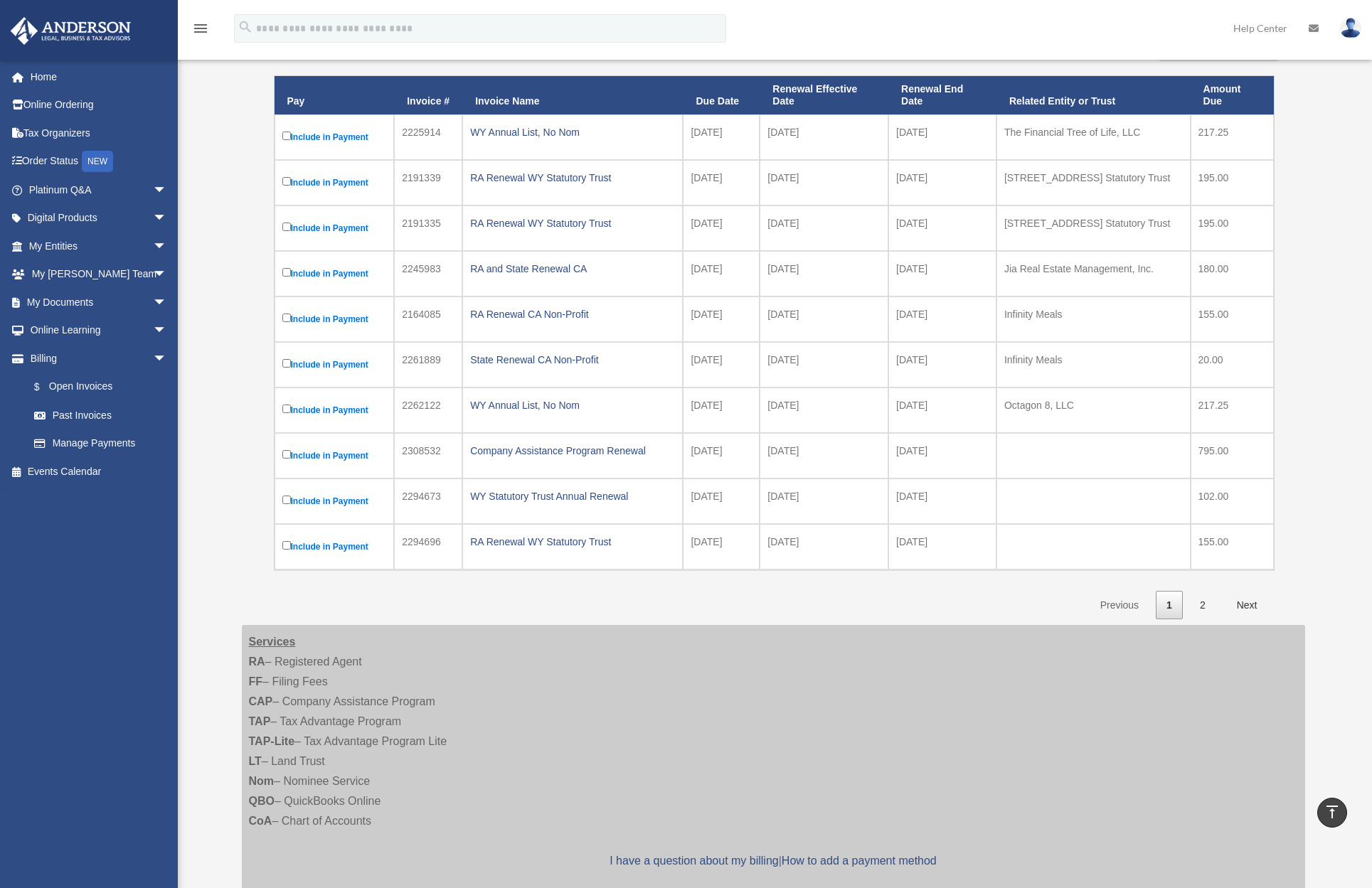
scroll to position [212, 0]
drag, startPoint x: 464, startPoint y: 132, endPoint x: 590, endPoint y: 143, distance: 126.5
click at [590, 143] on td "WY Annual List, No Nom" at bounding box center [572, 138] width 220 height 46
drag, startPoint x: 395, startPoint y: 129, endPoint x: 448, endPoint y: 132, distance: 53.1
click at [448, 132] on td "2225914" at bounding box center [428, 138] width 68 height 46
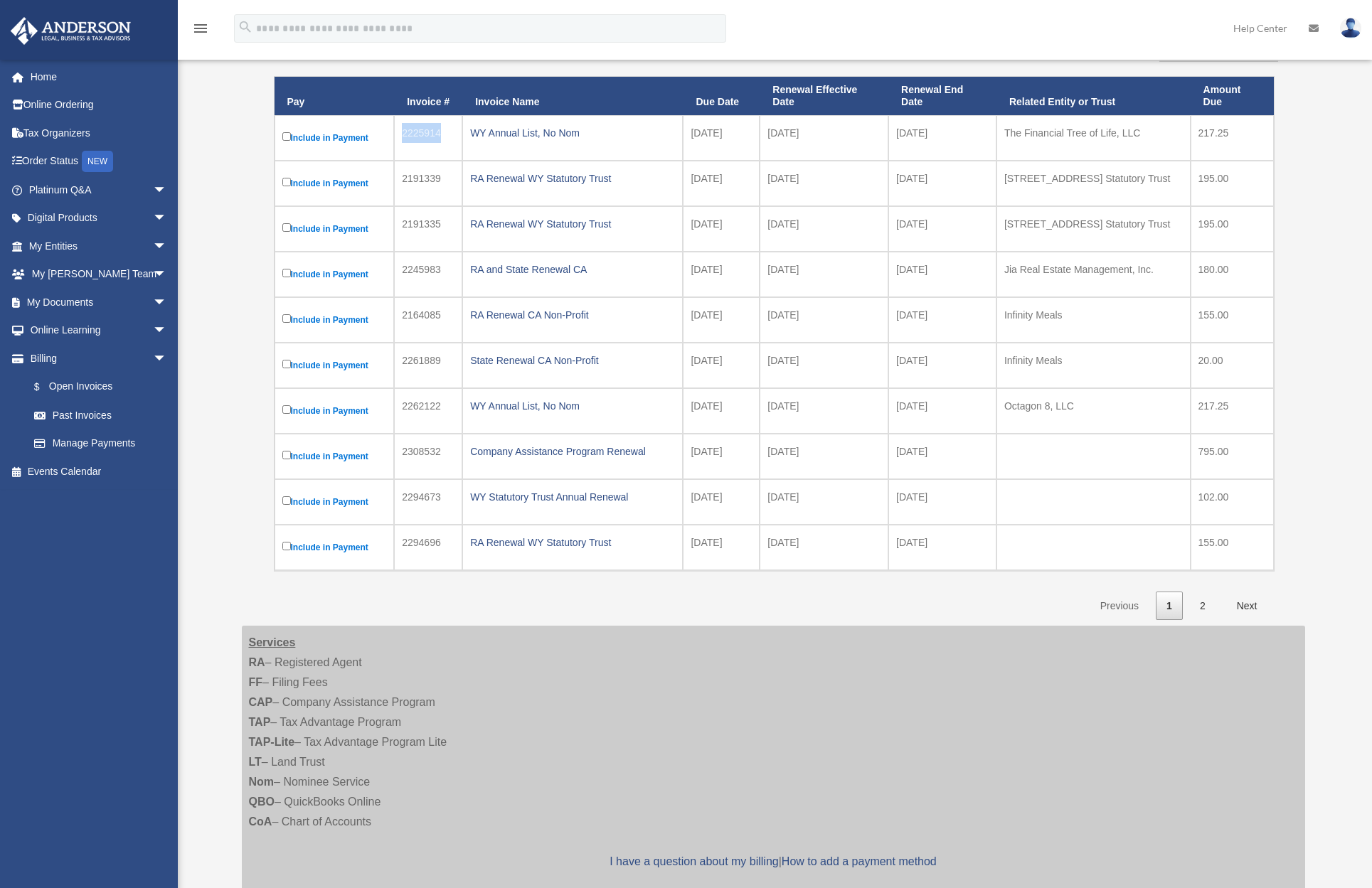
copy td "2225914"
click at [441, 131] on td "2225914" at bounding box center [428, 138] width 68 height 46
drag, startPoint x: 441, startPoint y: 131, endPoint x: 395, endPoint y: 133, distance: 46.0
click at [395, 133] on td "2225914" at bounding box center [428, 138] width 68 height 46
click at [401, 132] on td "2225914" at bounding box center [428, 138] width 68 height 46
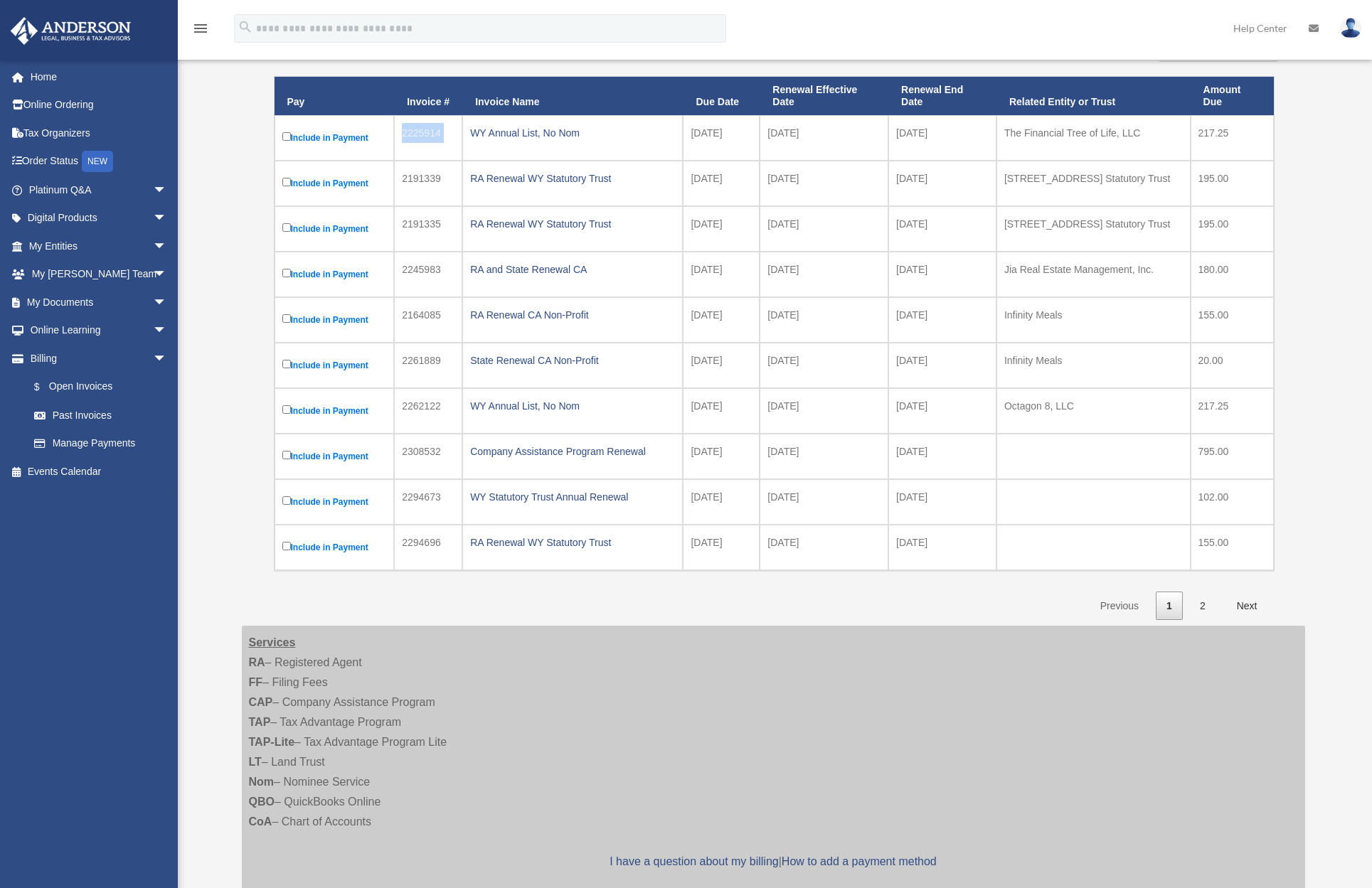
drag, startPoint x: 401, startPoint y: 132, endPoint x: 439, endPoint y: 128, distance: 38.2
click at [439, 128] on td "2225914" at bounding box center [428, 138] width 68 height 46
drag, startPoint x: 438, startPoint y: 129, endPoint x: 399, endPoint y: 131, distance: 39.1
click at [399, 131] on td "2225914" at bounding box center [428, 138] width 68 height 46
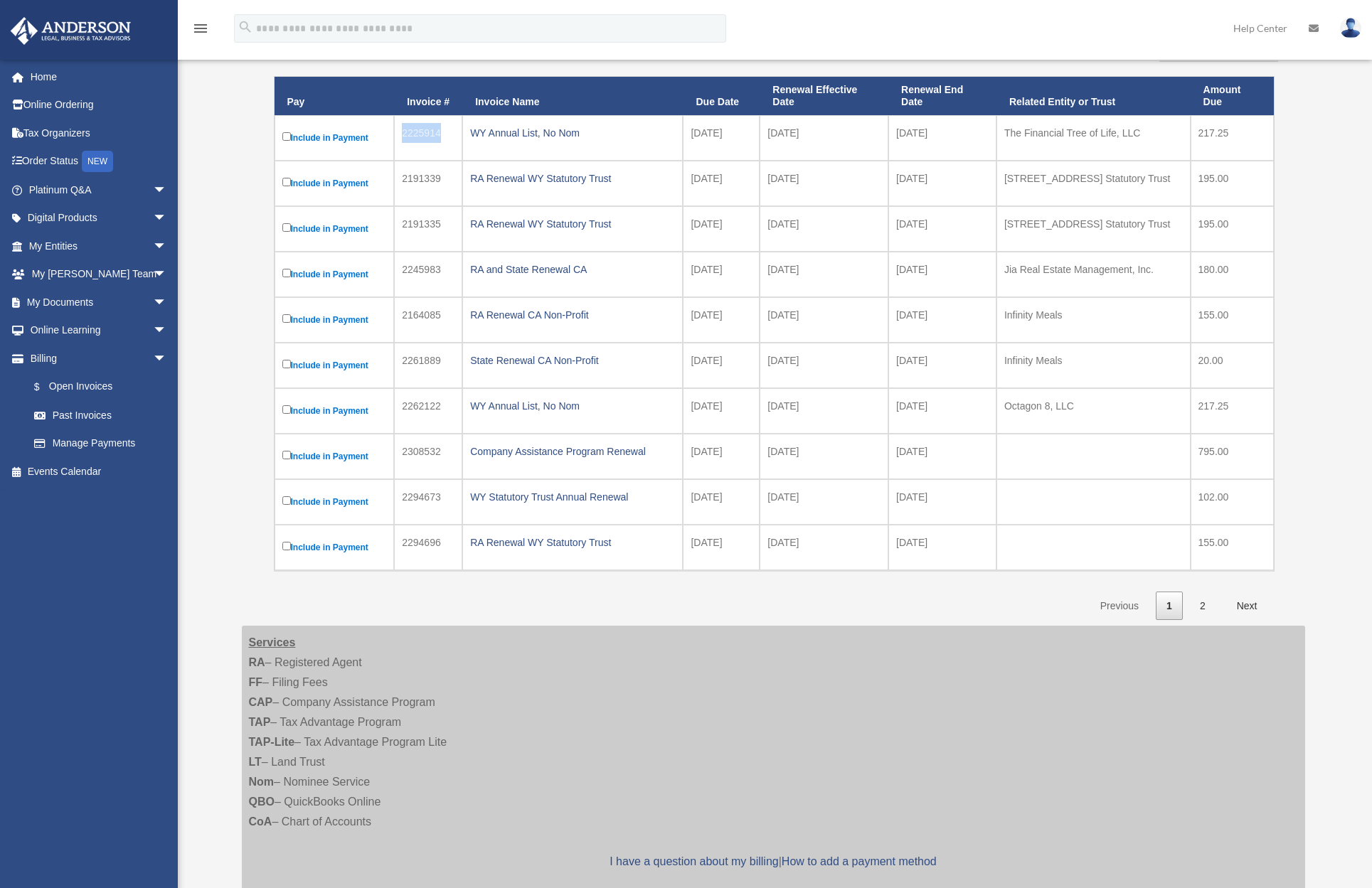
copy td "2225914"
drag, startPoint x: 463, startPoint y: 132, endPoint x: 598, endPoint y: 132, distance: 135.0
click at [598, 132] on td "WY Annual List, No Nom" at bounding box center [572, 138] width 220 height 46
copy div "WY Annual List, No Nom"
drag, startPoint x: 448, startPoint y: 129, endPoint x: 399, endPoint y: 129, distance: 49.0
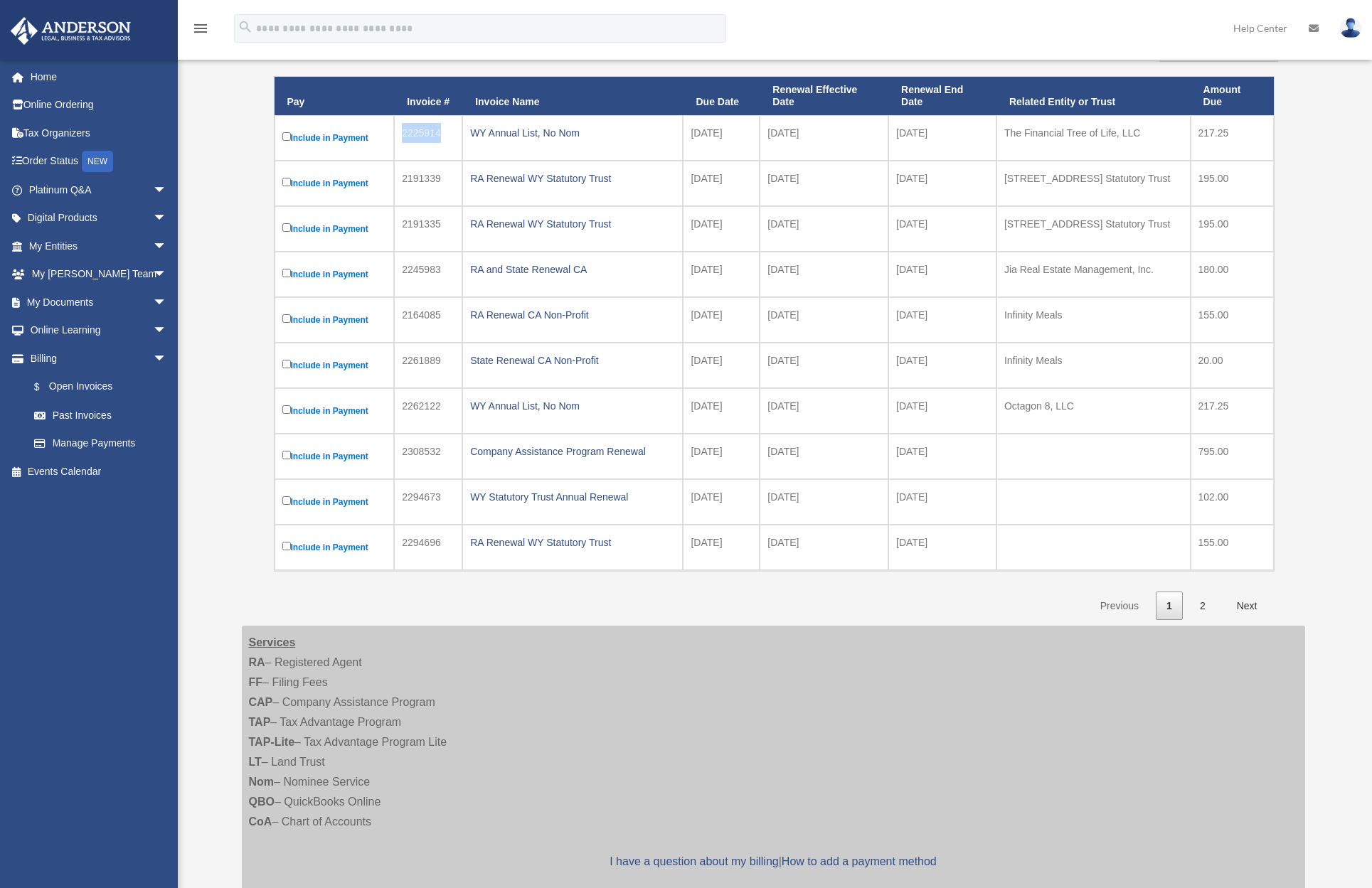
click at [399, 129] on td "2225914" at bounding box center [428, 138] width 68 height 46
copy td "2225914"
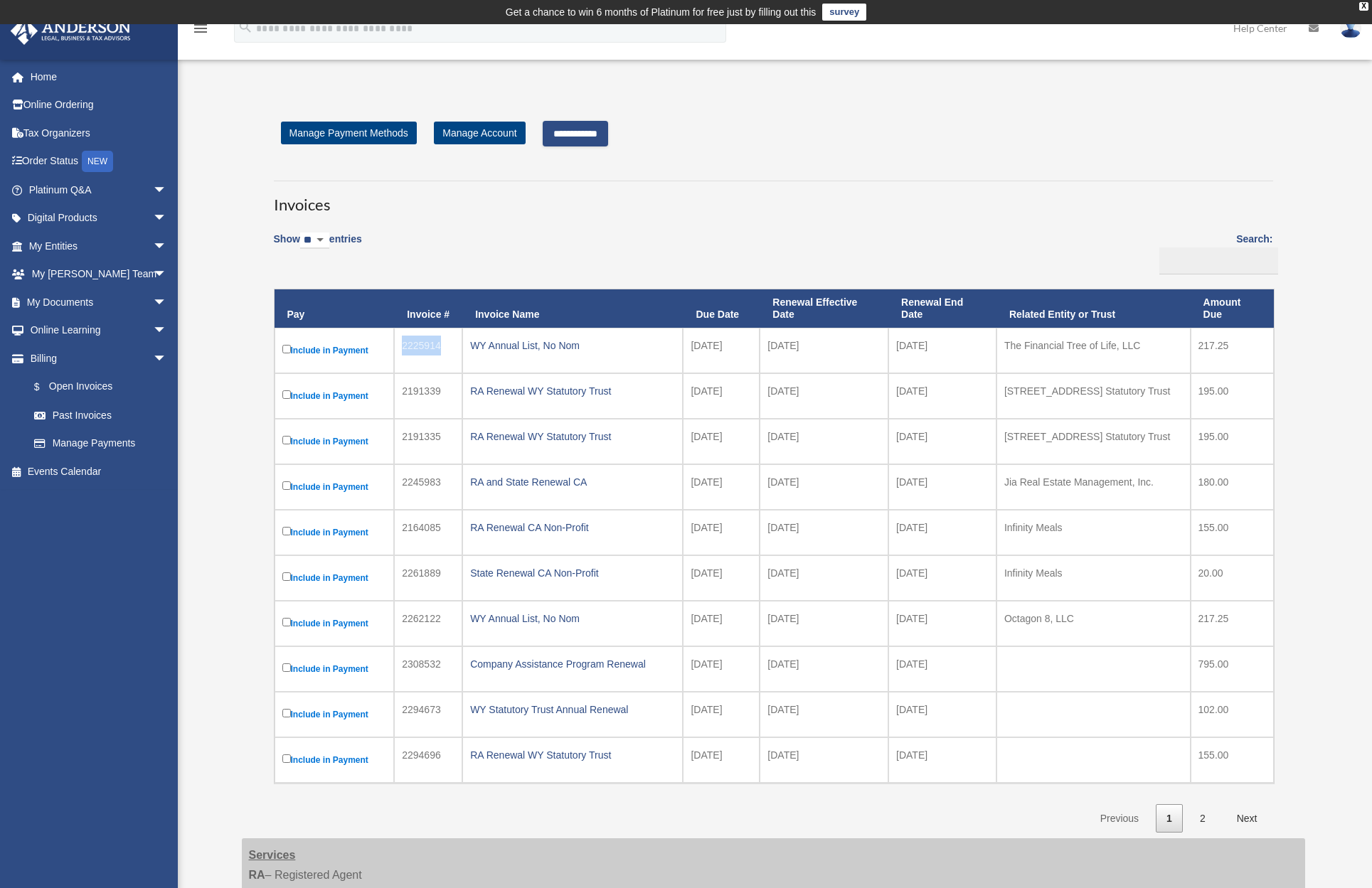
scroll to position [0, 0]
click at [576, 132] on input "**********" at bounding box center [575, 134] width 65 height 25
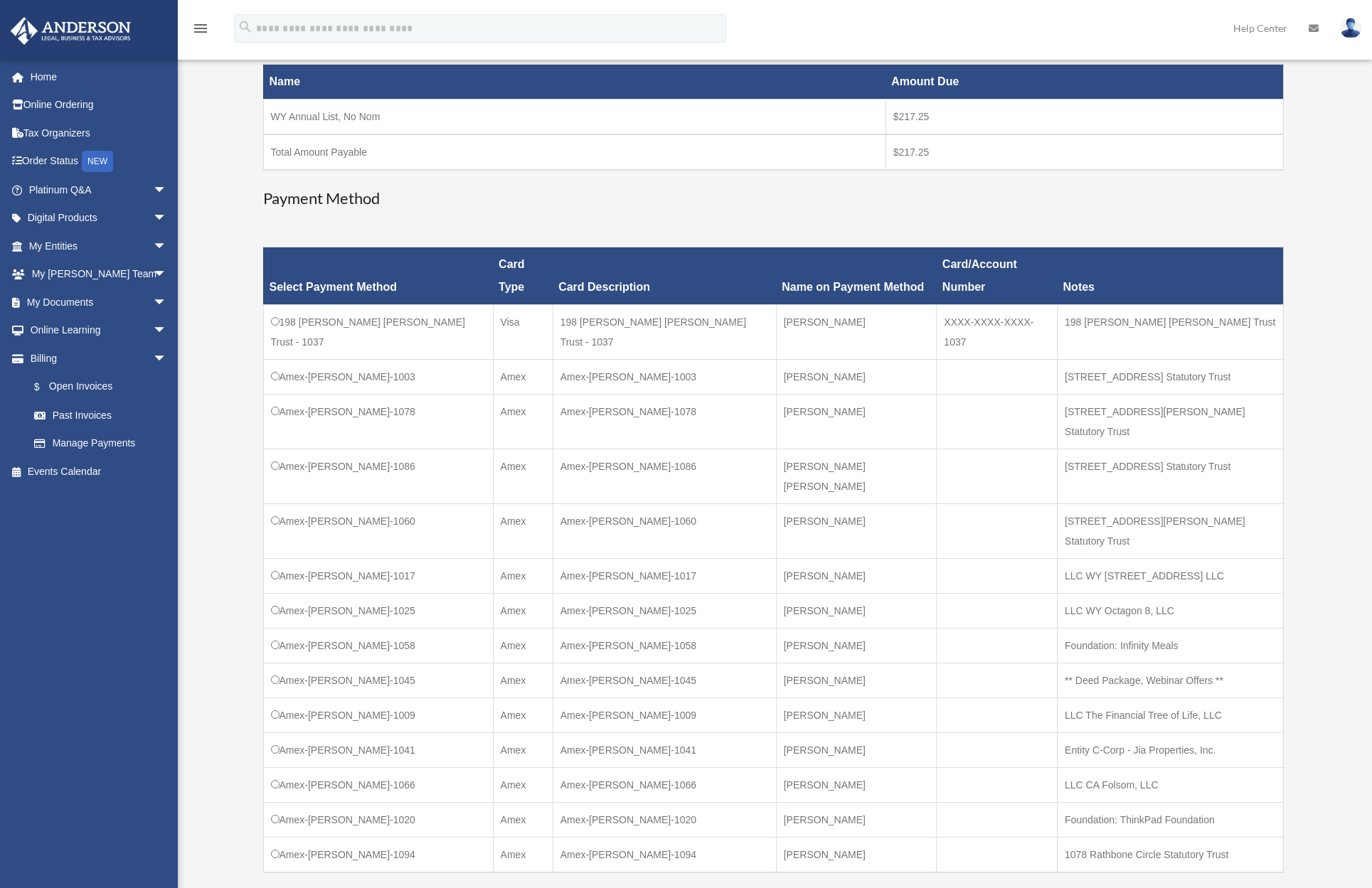
scroll to position [263, 0]
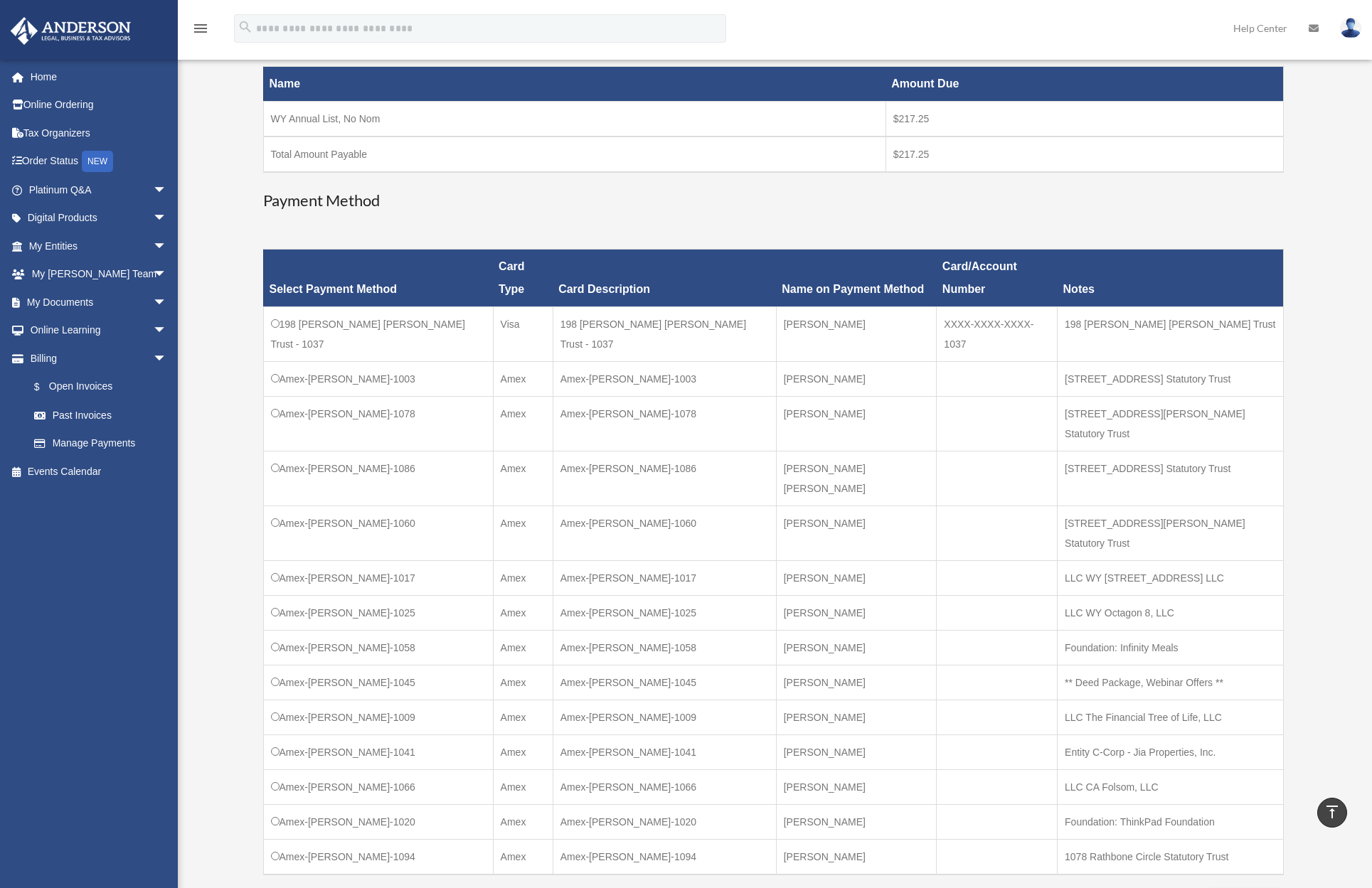
click at [1215, 887] on input "**********" at bounding box center [1245, 904] width 76 height 25
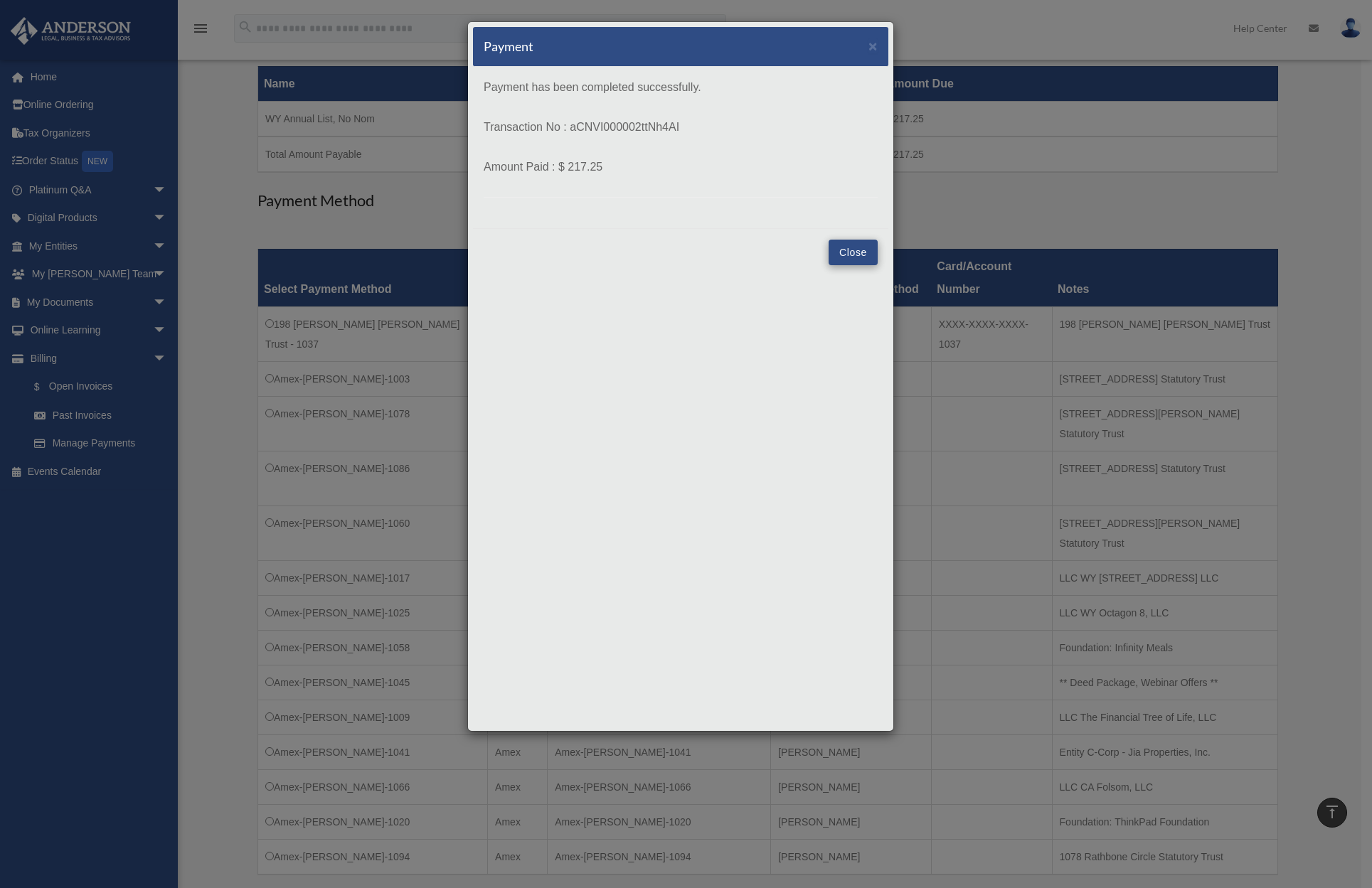
click at [848, 248] on button "Close" at bounding box center [852, 252] width 49 height 25
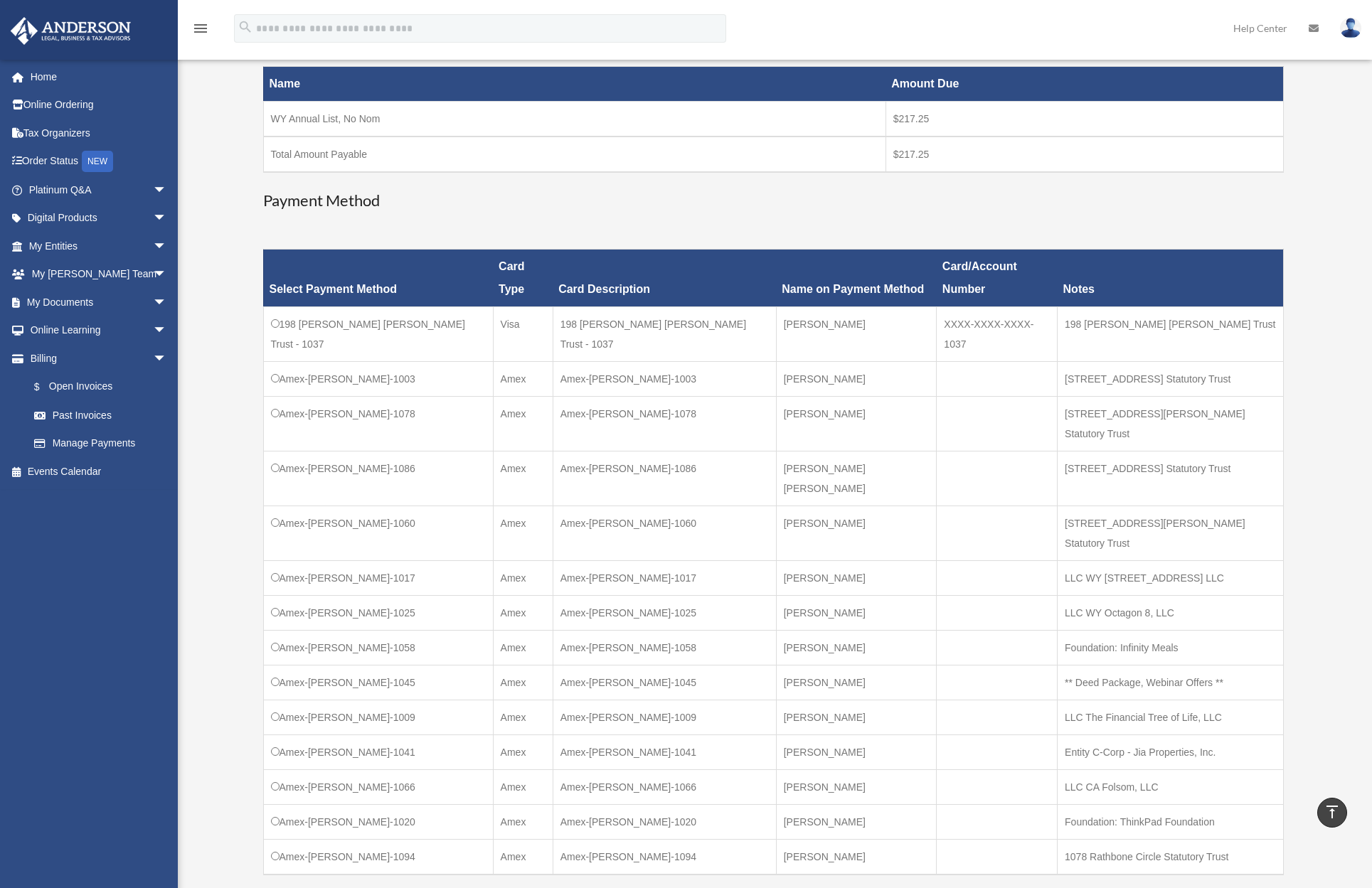
click at [853, 258] on th "Name on Payment Method" at bounding box center [856, 277] width 161 height 57
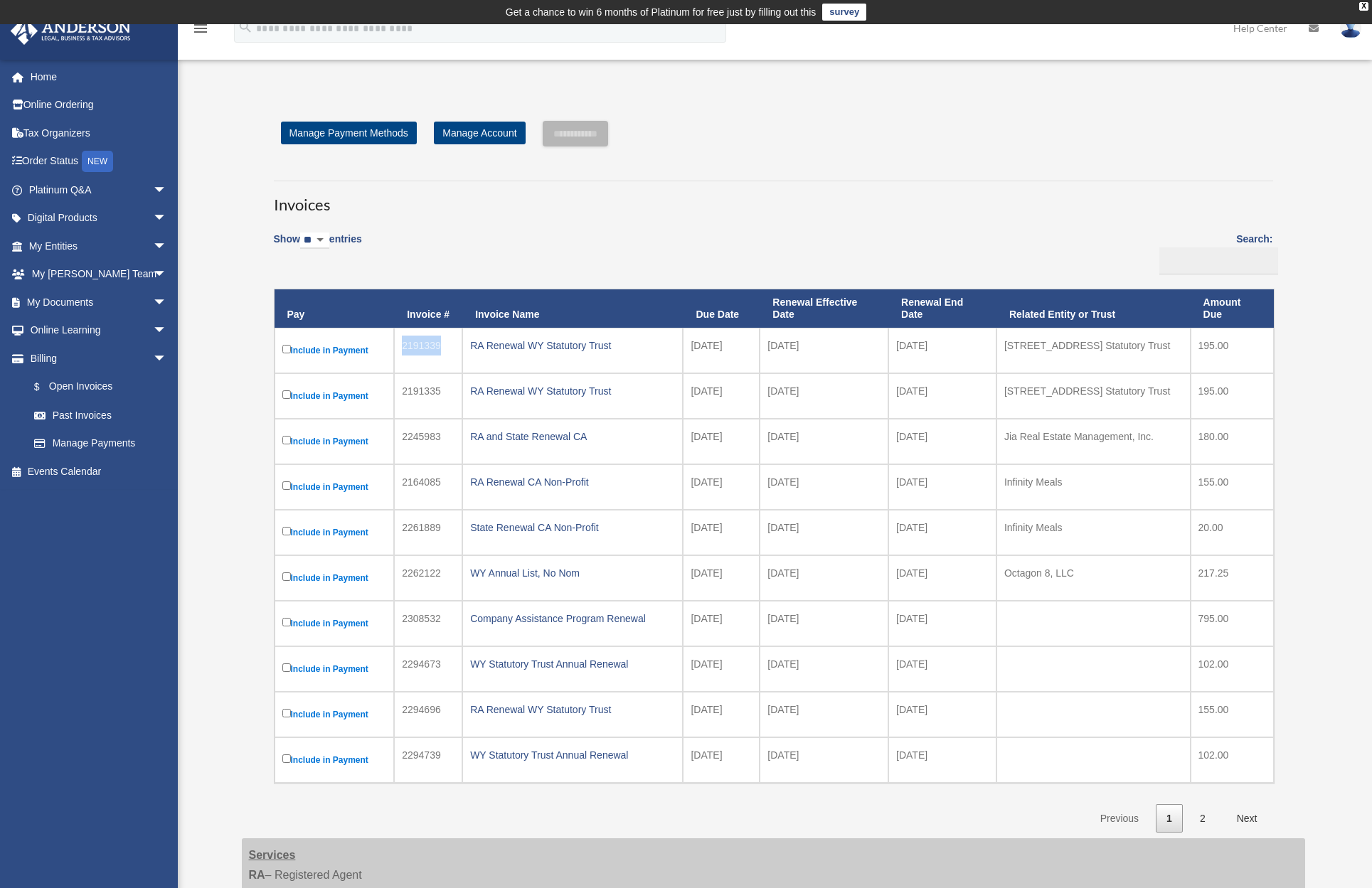
drag, startPoint x: 441, startPoint y: 340, endPoint x: 399, endPoint y: 342, distance: 42.0
click at [399, 342] on td "2191339" at bounding box center [428, 350] width 68 height 46
copy td "2191339"
click at [499, 369] on td "RA Renewal WY Statutory Trust" at bounding box center [572, 350] width 220 height 46
drag, startPoint x: 463, startPoint y: 342, endPoint x: 601, endPoint y: 353, distance: 138.4
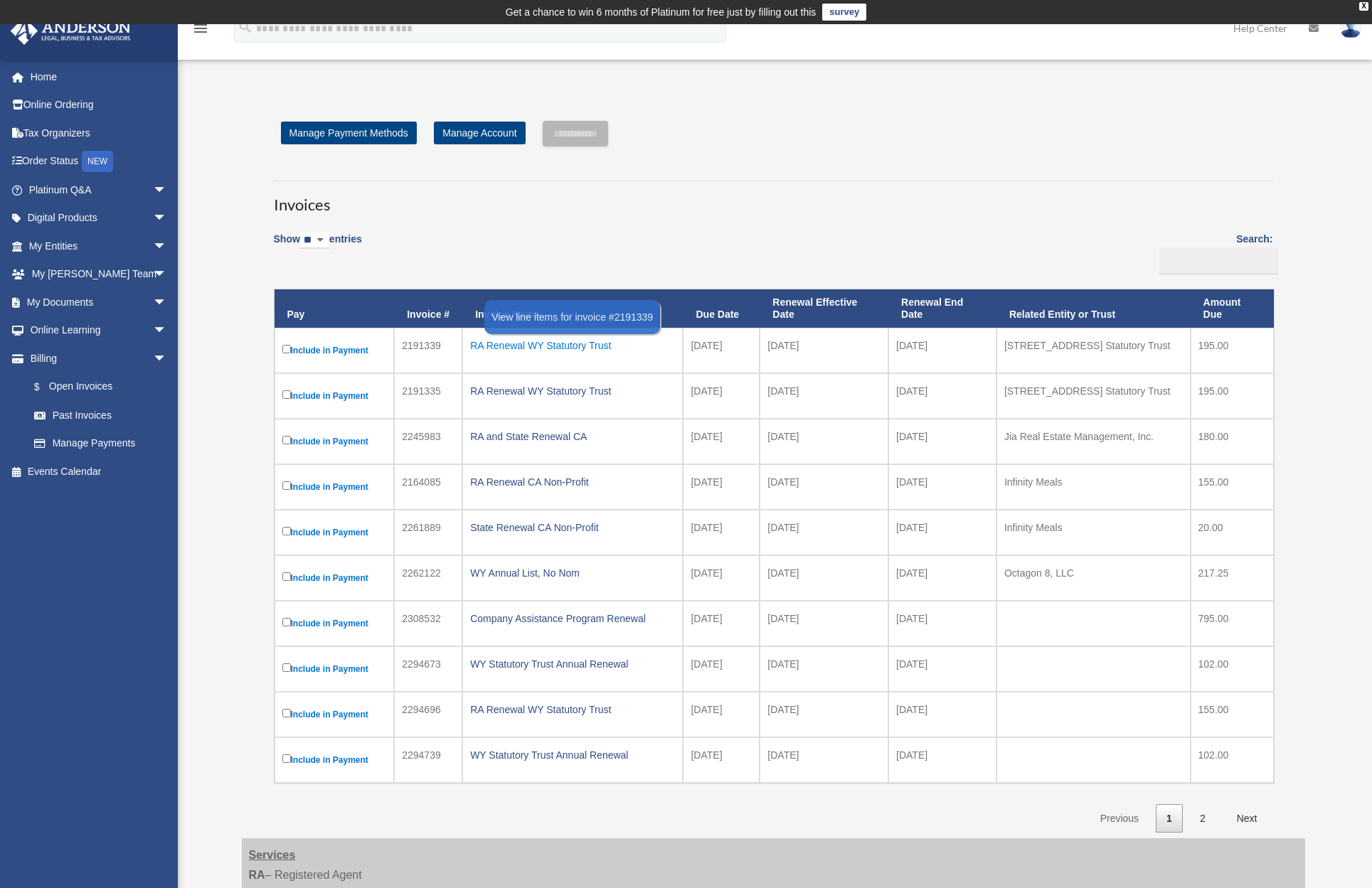
click at [601, 353] on td "RA Renewal WY Statutory Trust" at bounding box center [572, 350] width 220 height 46
copy div "RA Renewal WY Statutory Trust"
click at [596, 132] on input "**********" at bounding box center [575, 134] width 65 height 25
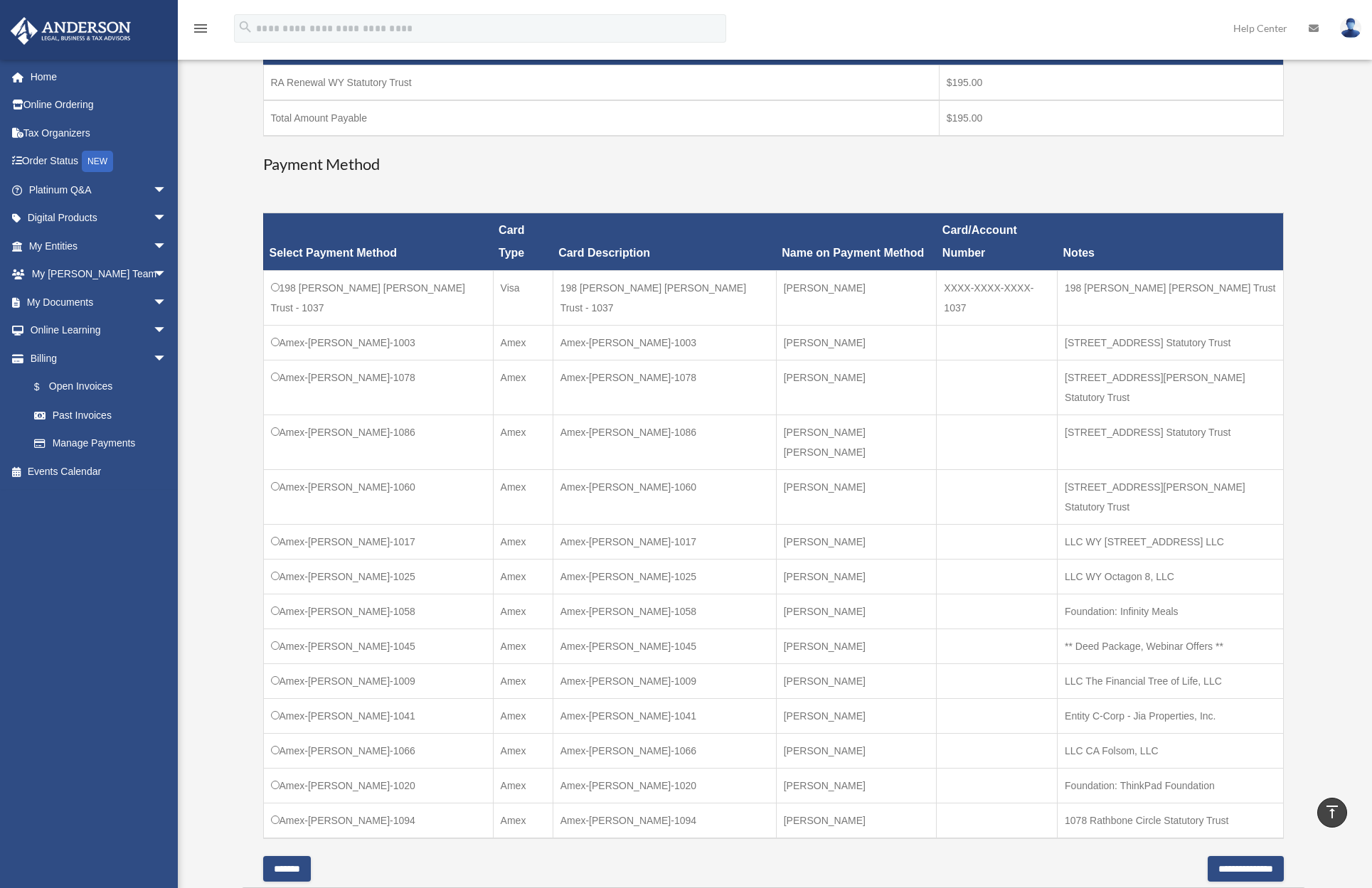
scroll to position [297, 0]
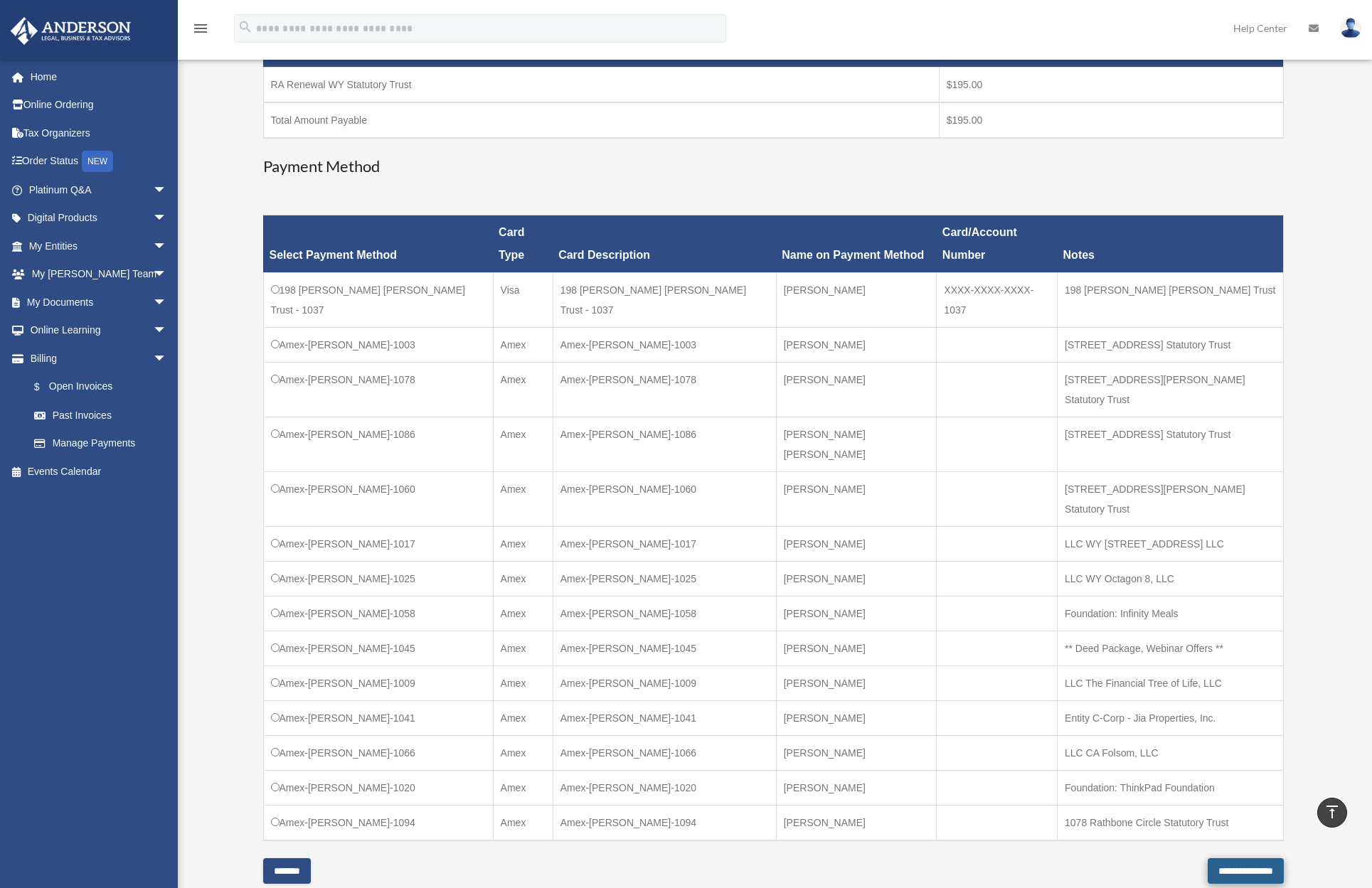
click at [1236, 858] on input "**********" at bounding box center [1245, 871] width 76 height 25
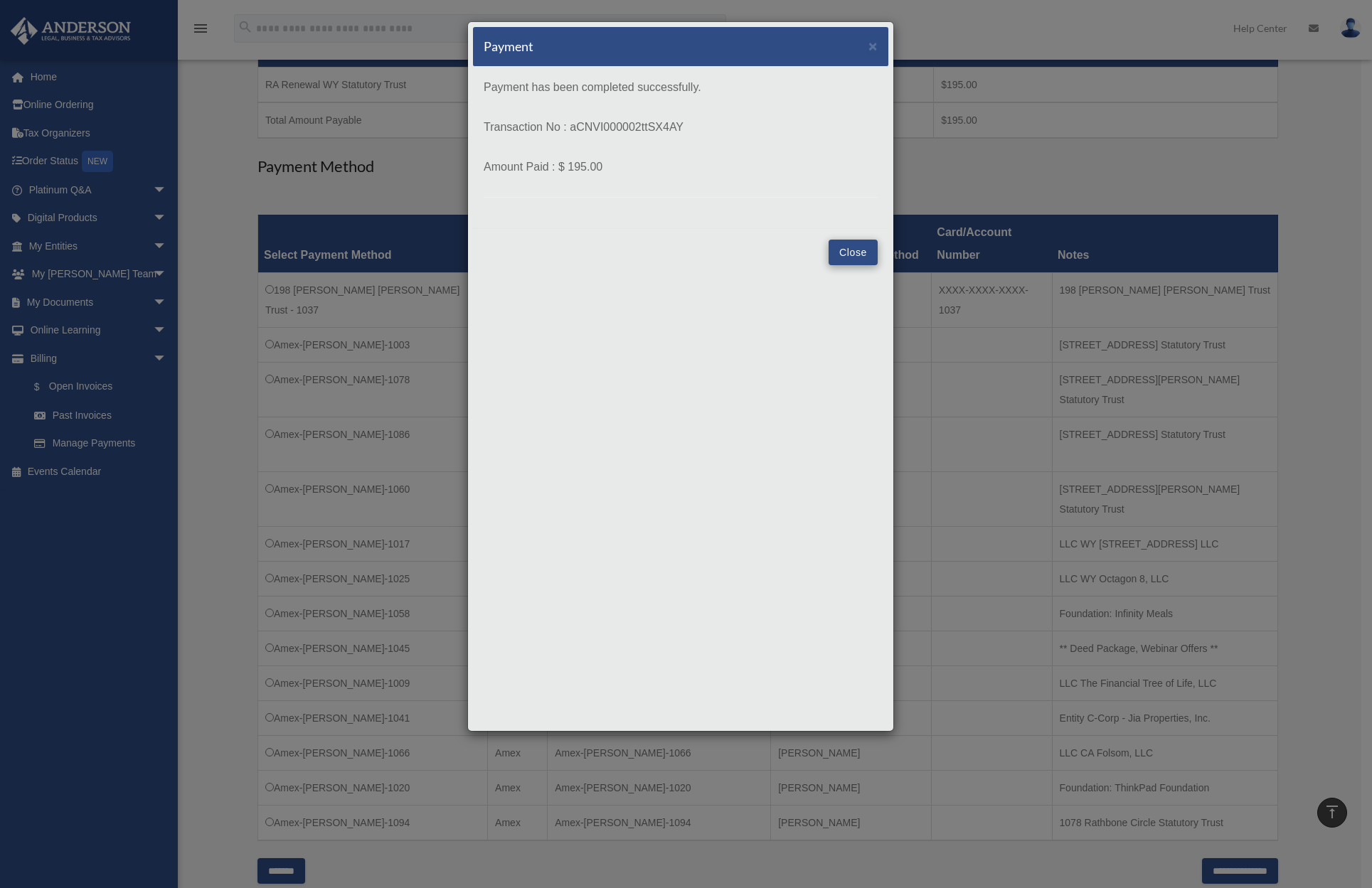
click at [849, 254] on button "Close" at bounding box center [852, 252] width 49 height 25
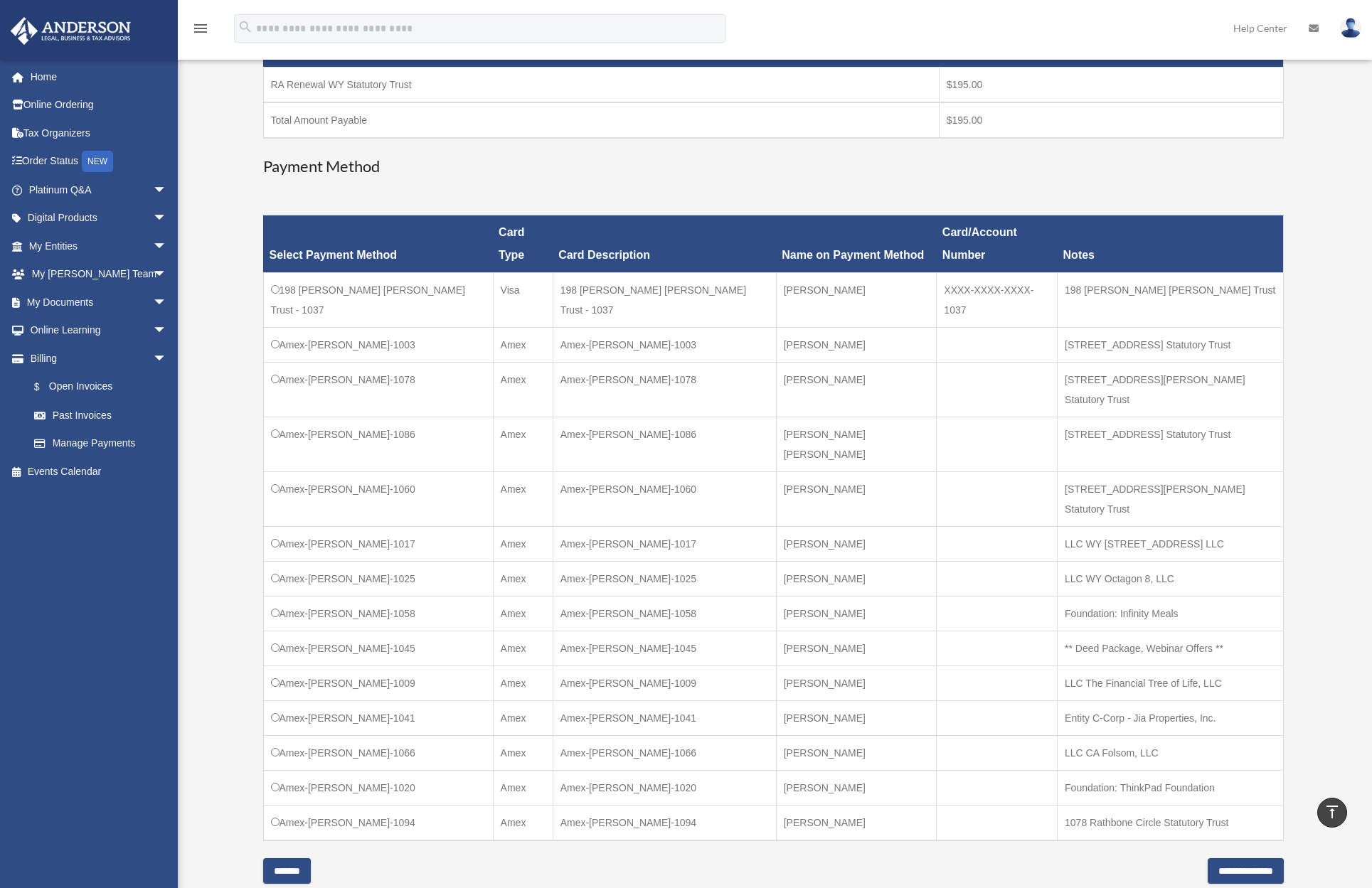
click at [209, 183] on div "Open Invoices [EMAIL_ADDRESS][DOMAIN_NAME] Sign Out [EMAIL_ADDRESS][DOMAIN_NAME…" at bounding box center [686, 491] width 1372 height 1416
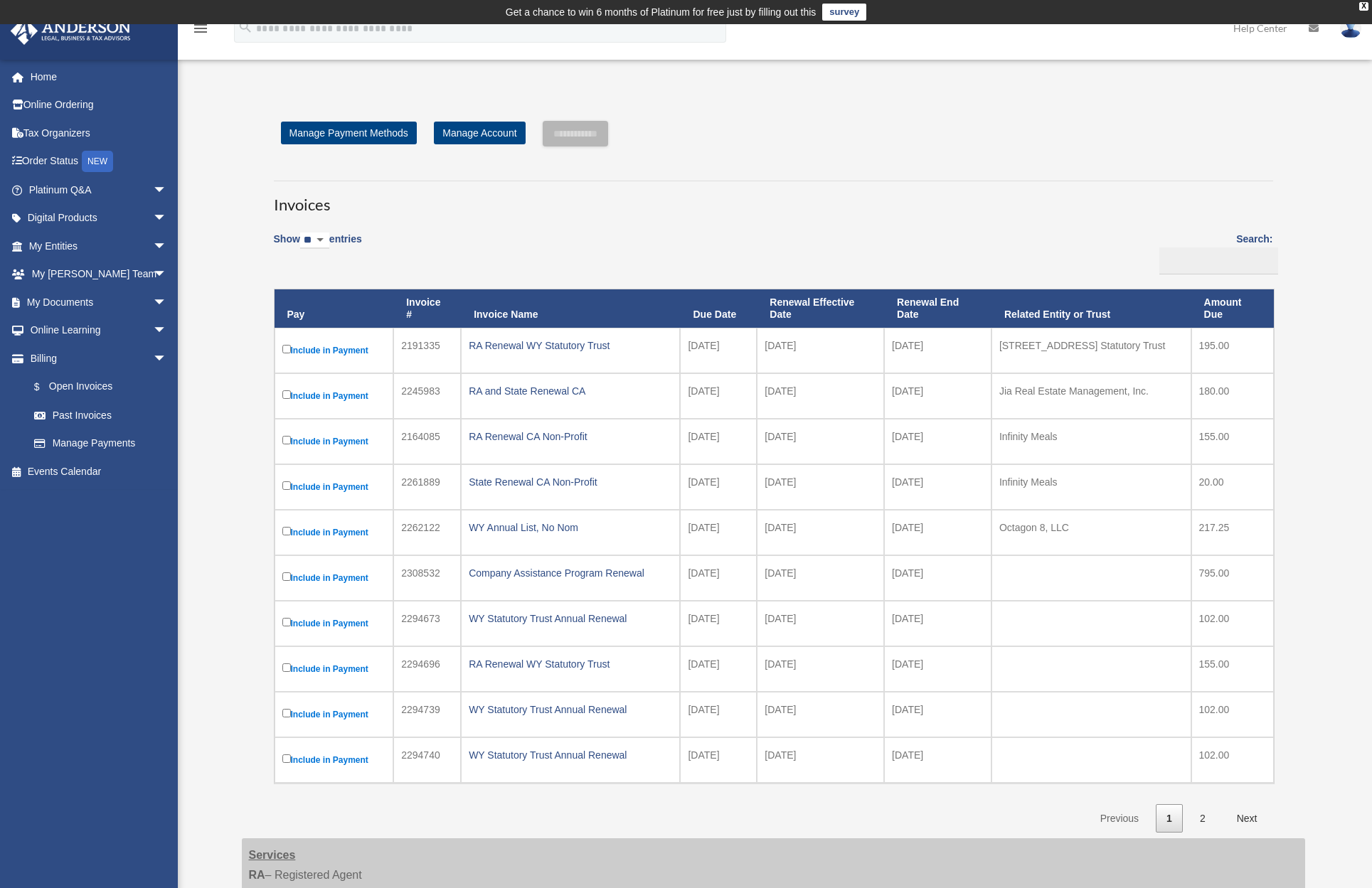
drag, startPoint x: 458, startPoint y: 339, endPoint x: 467, endPoint y: 341, distance: 9.2
click at [467, 341] on tr "Include in Payment 2191335 RA Renewal WY Statutory Trust [DATE] [DATE] [DATE] […" at bounding box center [774, 350] width 999 height 46
drag, startPoint x: 463, startPoint y: 341, endPoint x: 628, endPoint y: 344, distance: 165.0
click at [628, 344] on td "RA Renewal WY Statutory Trust" at bounding box center [570, 350] width 219 height 46
copy div "RA Renewal WY Statutory Trust"
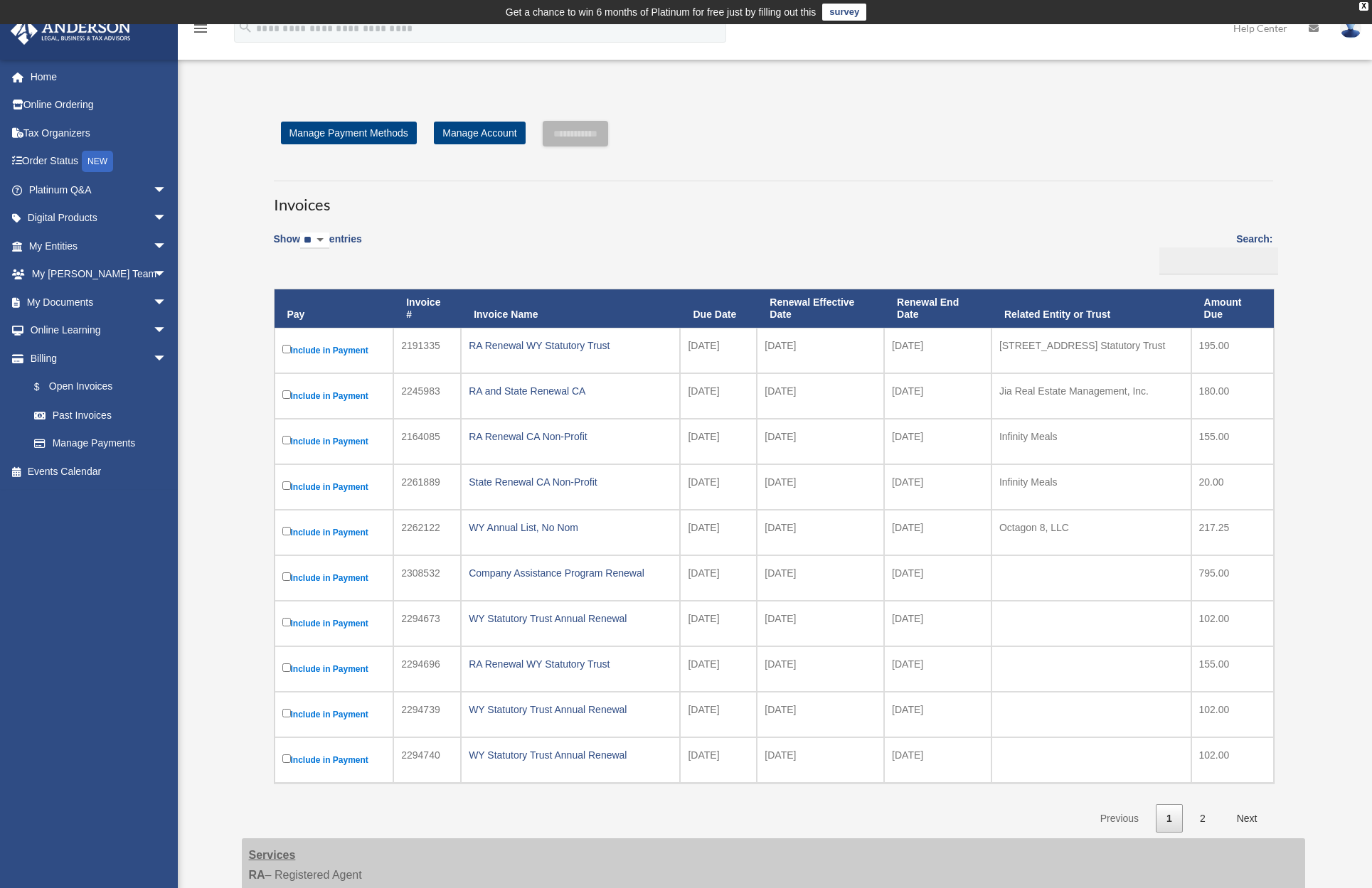
click at [443, 340] on td "2191335" at bounding box center [428, 350] width 68 height 46
drag, startPoint x: 441, startPoint y: 337, endPoint x: 397, endPoint y: 342, distance: 44.3
click at [397, 342] on td "2191335" at bounding box center [428, 350] width 68 height 46
copy td "2191335"
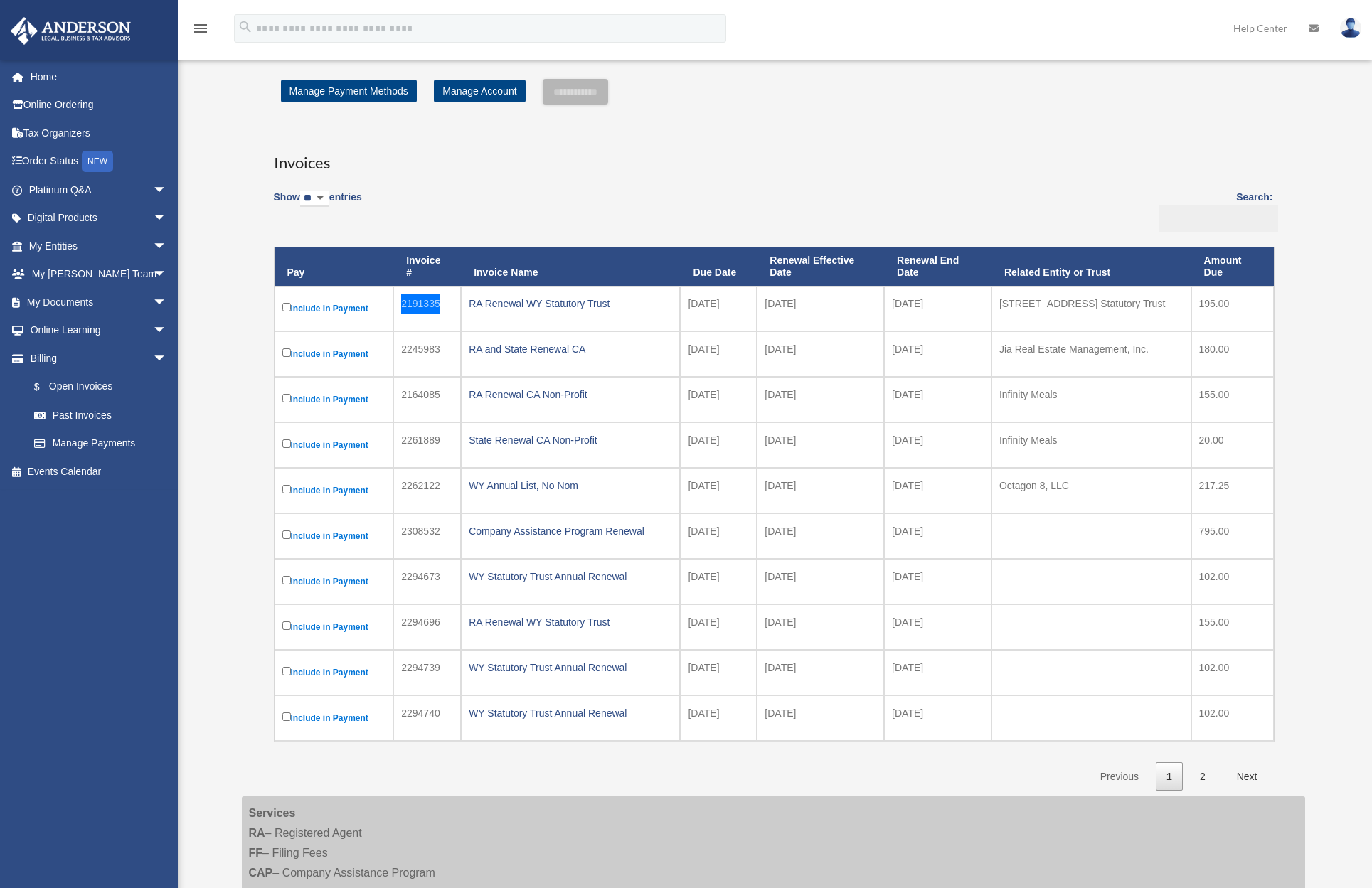
scroll to position [44, 0]
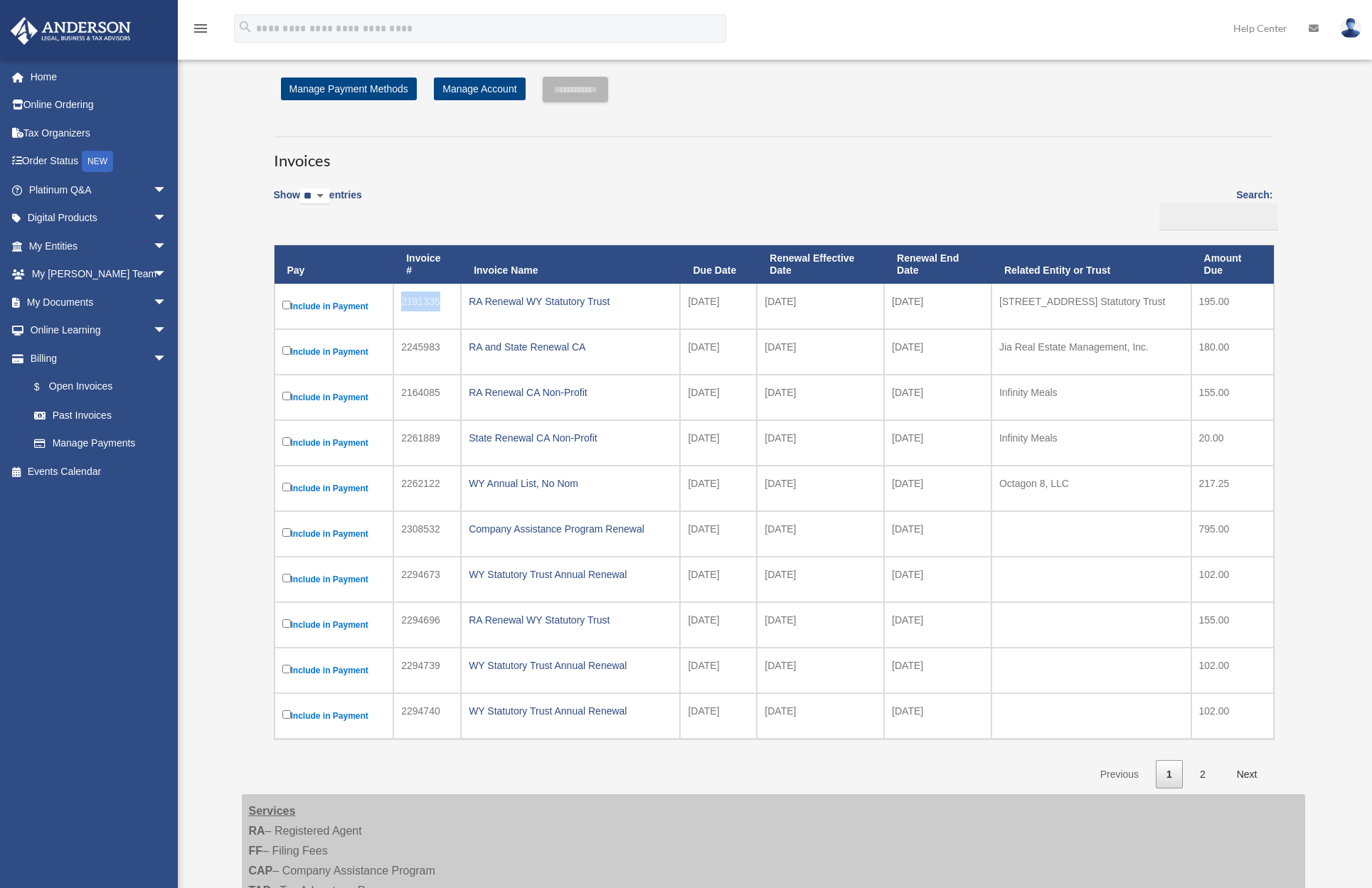
click at [401, 299] on td "2191335" at bounding box center [428, 306] width 68 height 46
drag, startPoint x: 401, startPoint y: 299, endPoint x: 426, endPoint y: 300, distance: 25.0
click at [426, 300] on td "2191335" at bounding box center [428, 306] width 68 height 46
drag, startPoint x: 991, startPoint y: 297, endPoint x: 1178, endPoint y: 295, distance: 187.0
click at [1178, 295] on td "[STREET_ADDRESS] Statutory Trust" at bounding box center [1091, 306] width 200 height 46
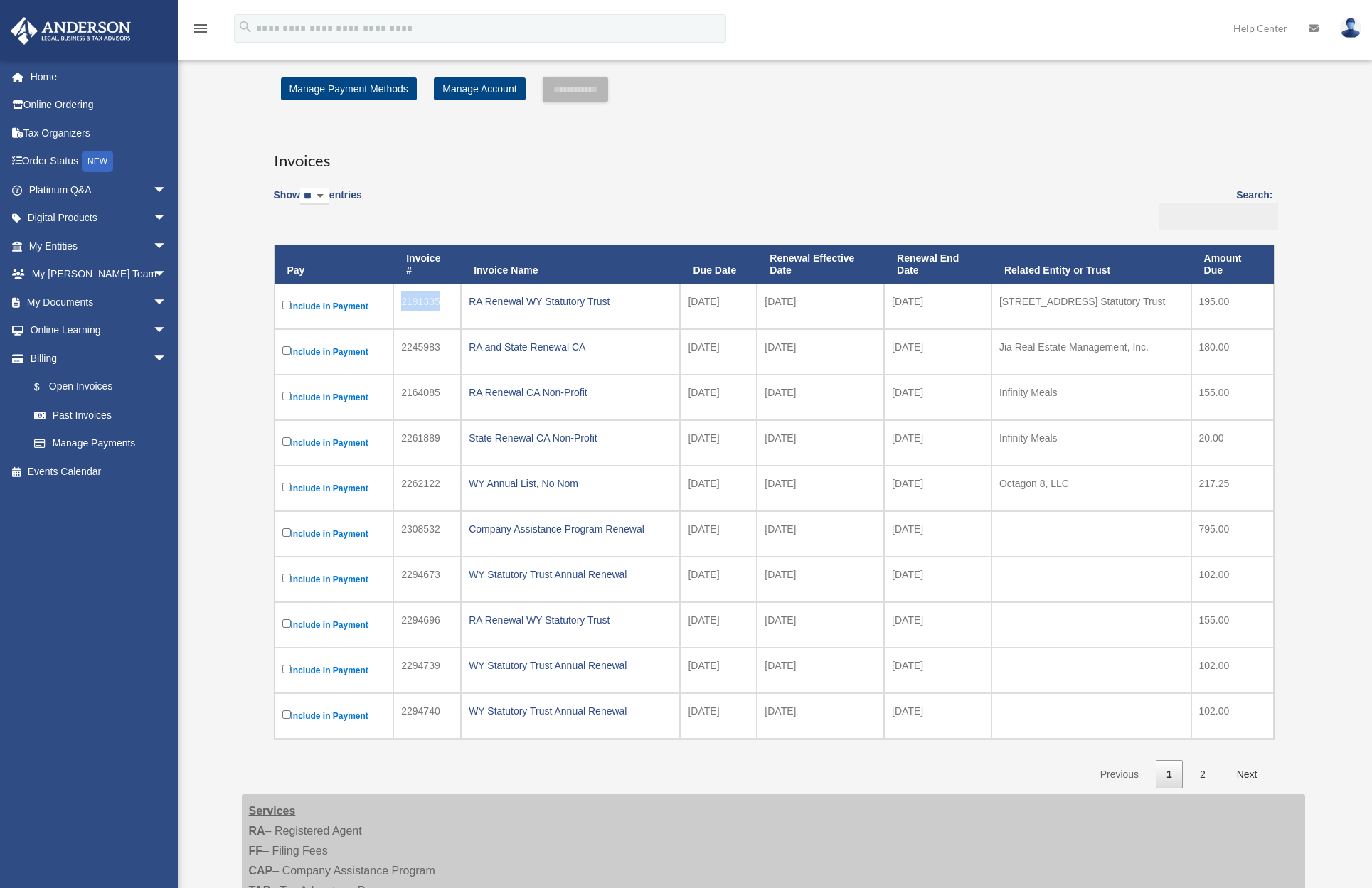
copy td "[STREET_ADDRESS] Statutory Trust"
click at [587, 91] on input "**********" at bounding box center [575, 89] width 65 height 25
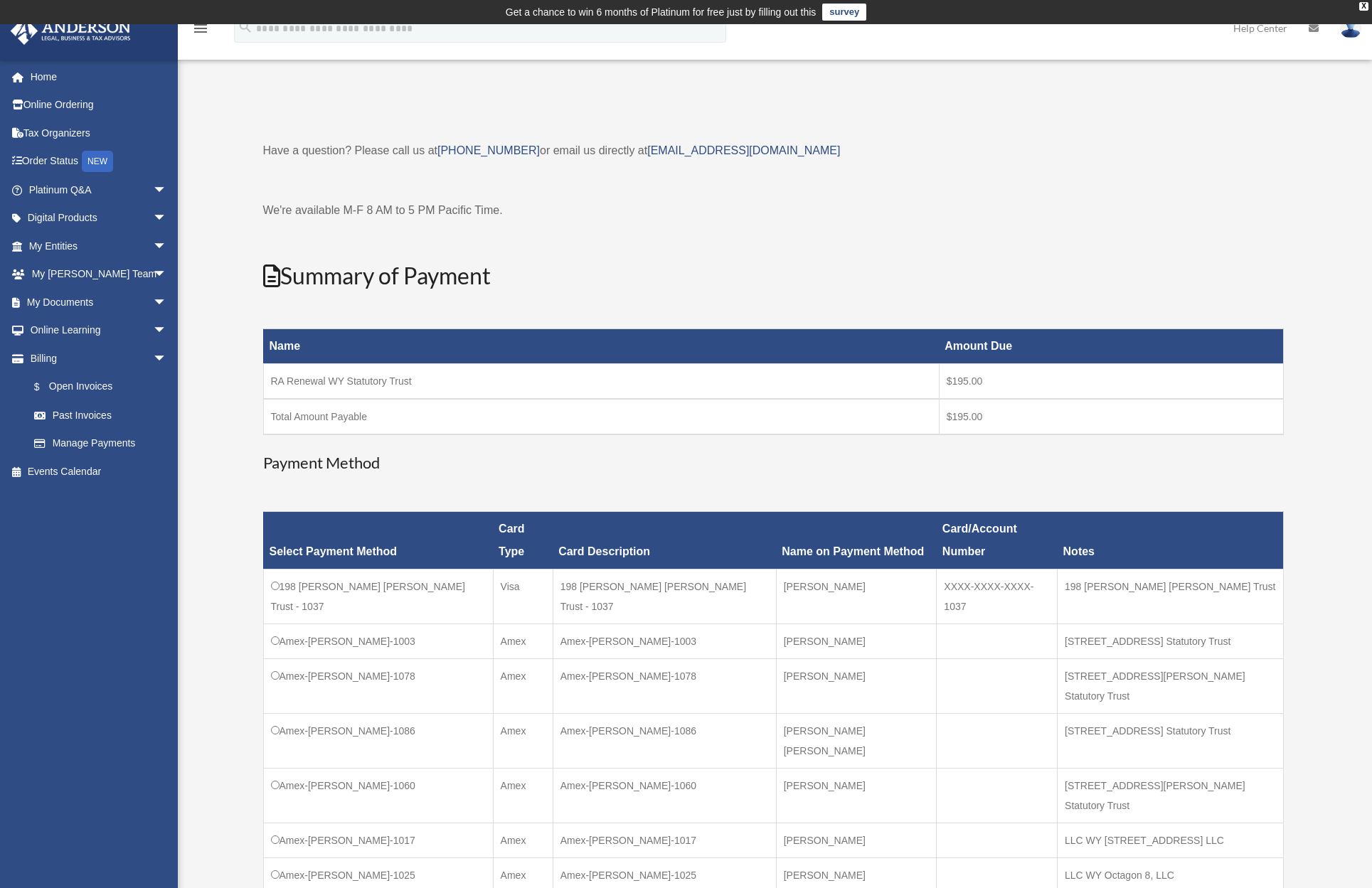
scroll to position [121, 0]
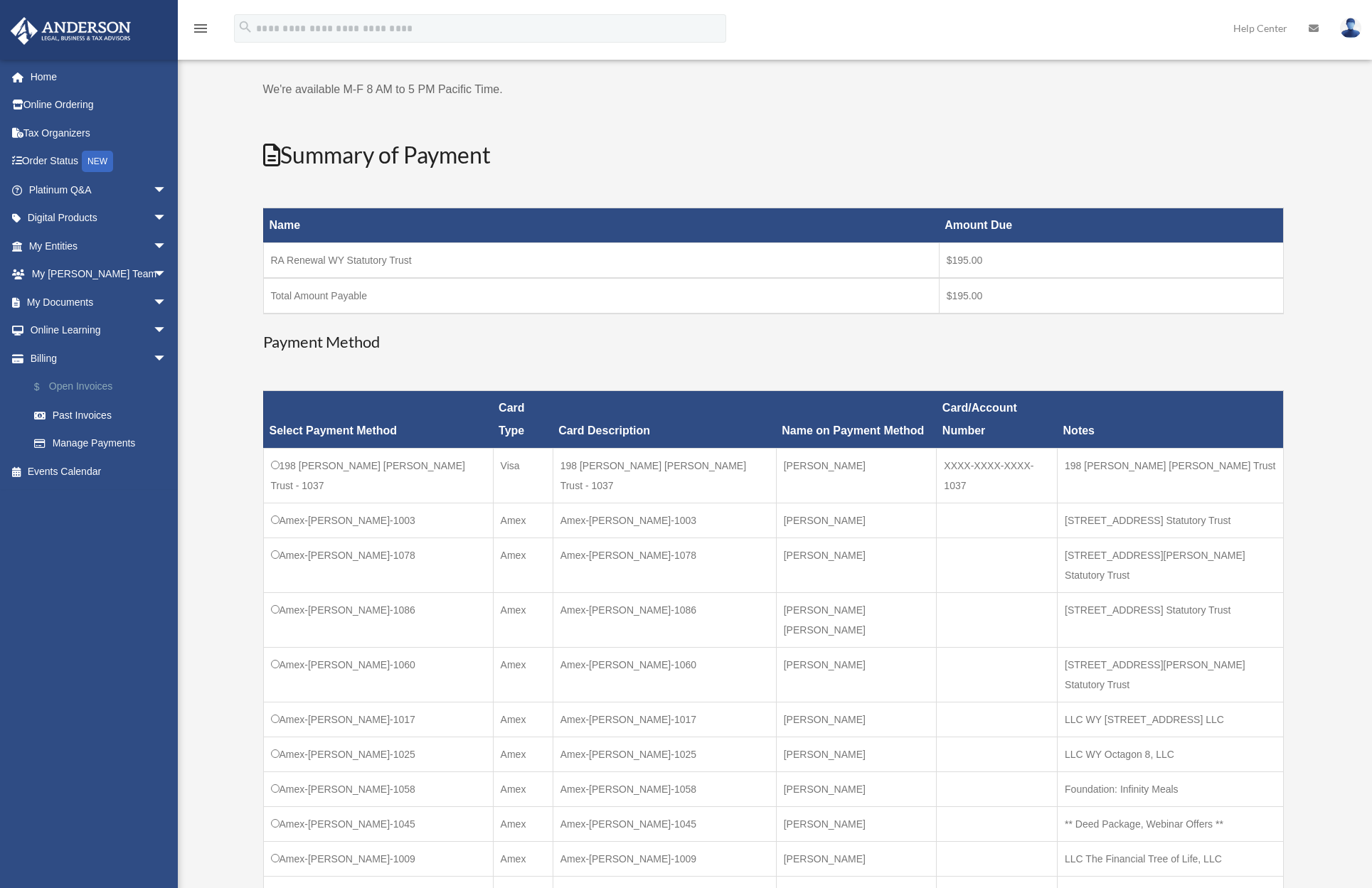
click at [122, 388] on link "$ Open Invoices" at bounding box center [105, 387] width 169 height 29
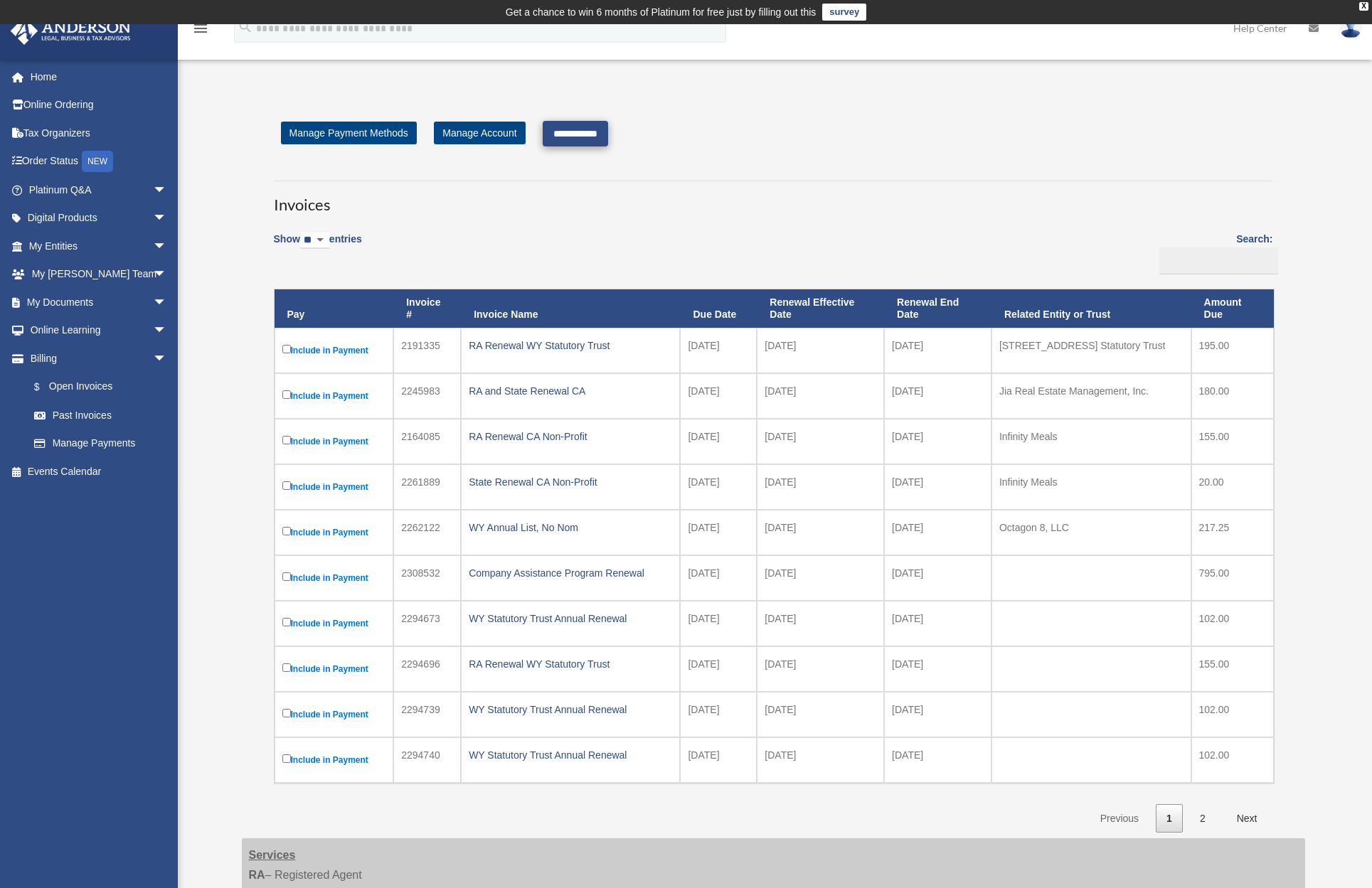
click at [598, 129] on input "**********" at bounding box center [575, 134] width 65 height 25
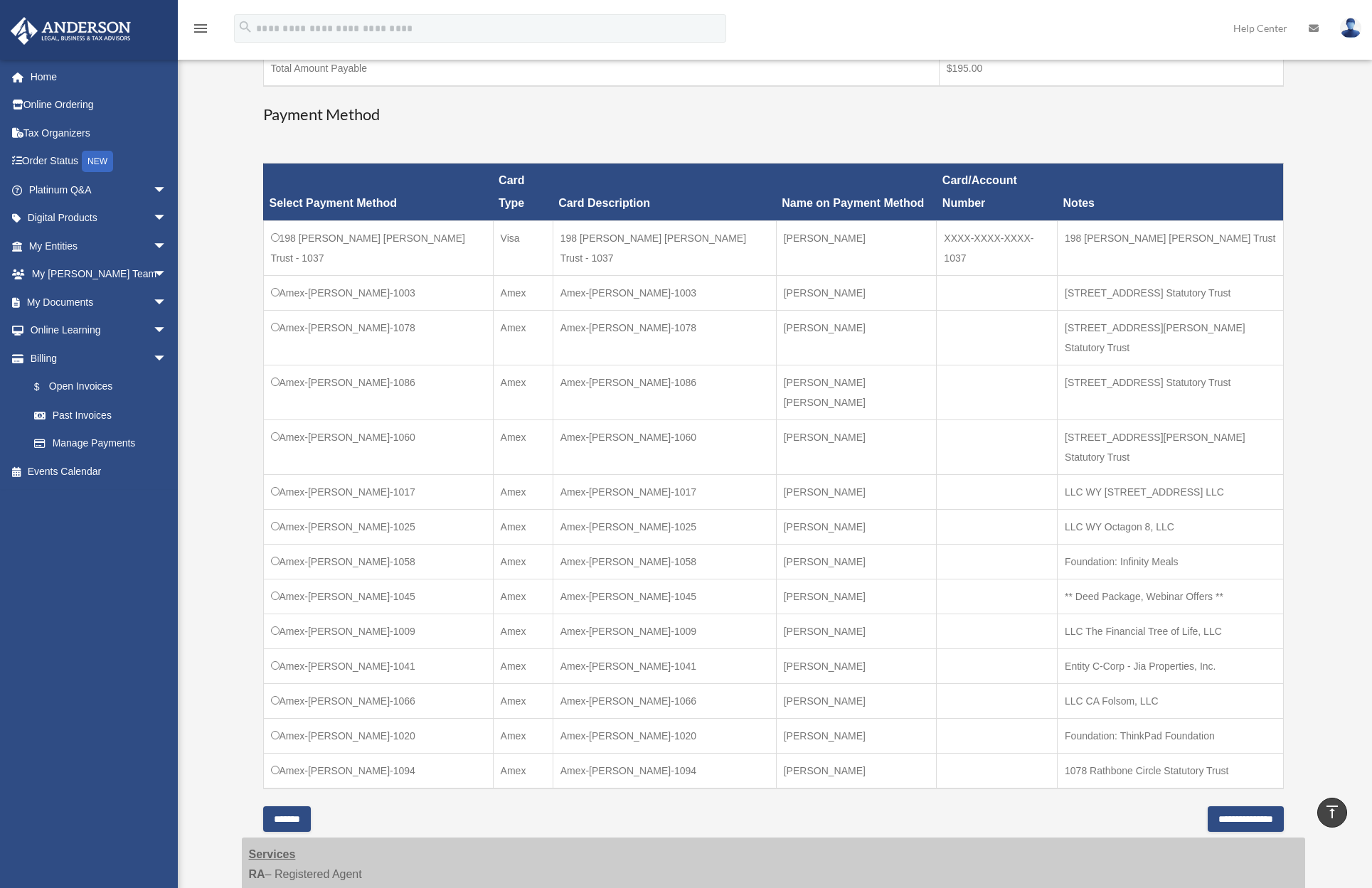
scroll to position [348, 0]
click at [1209, 807] on input "**********" at bounding box center [1245, 819] width 76 height 25
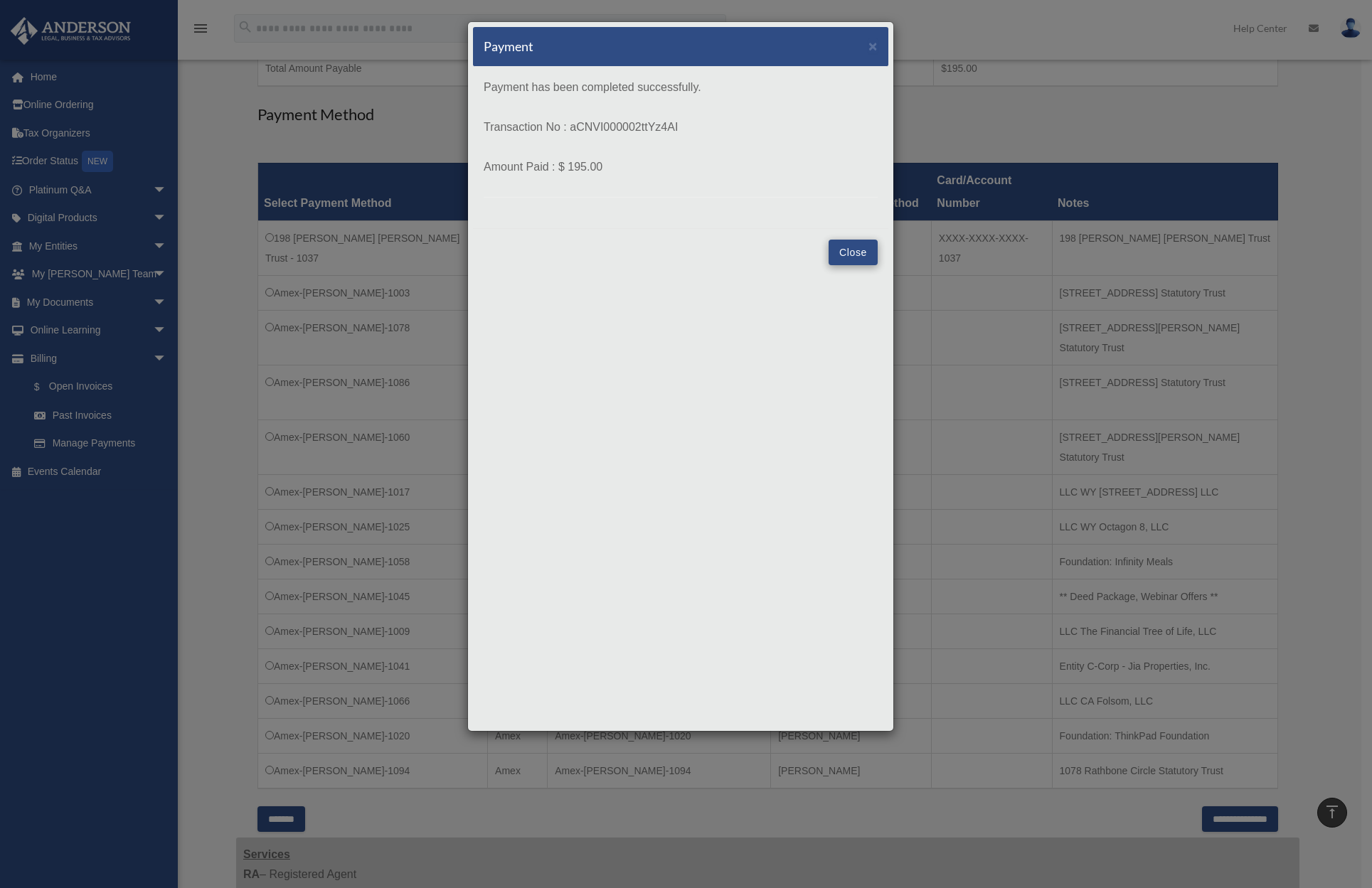
click at [858, 250] on button "Close" at bounding box center [852, 252] width 49 height 25
click at [858, 275] on td "[PERSON_NAME]" at bounding box center [851, 293] width 161 height 35
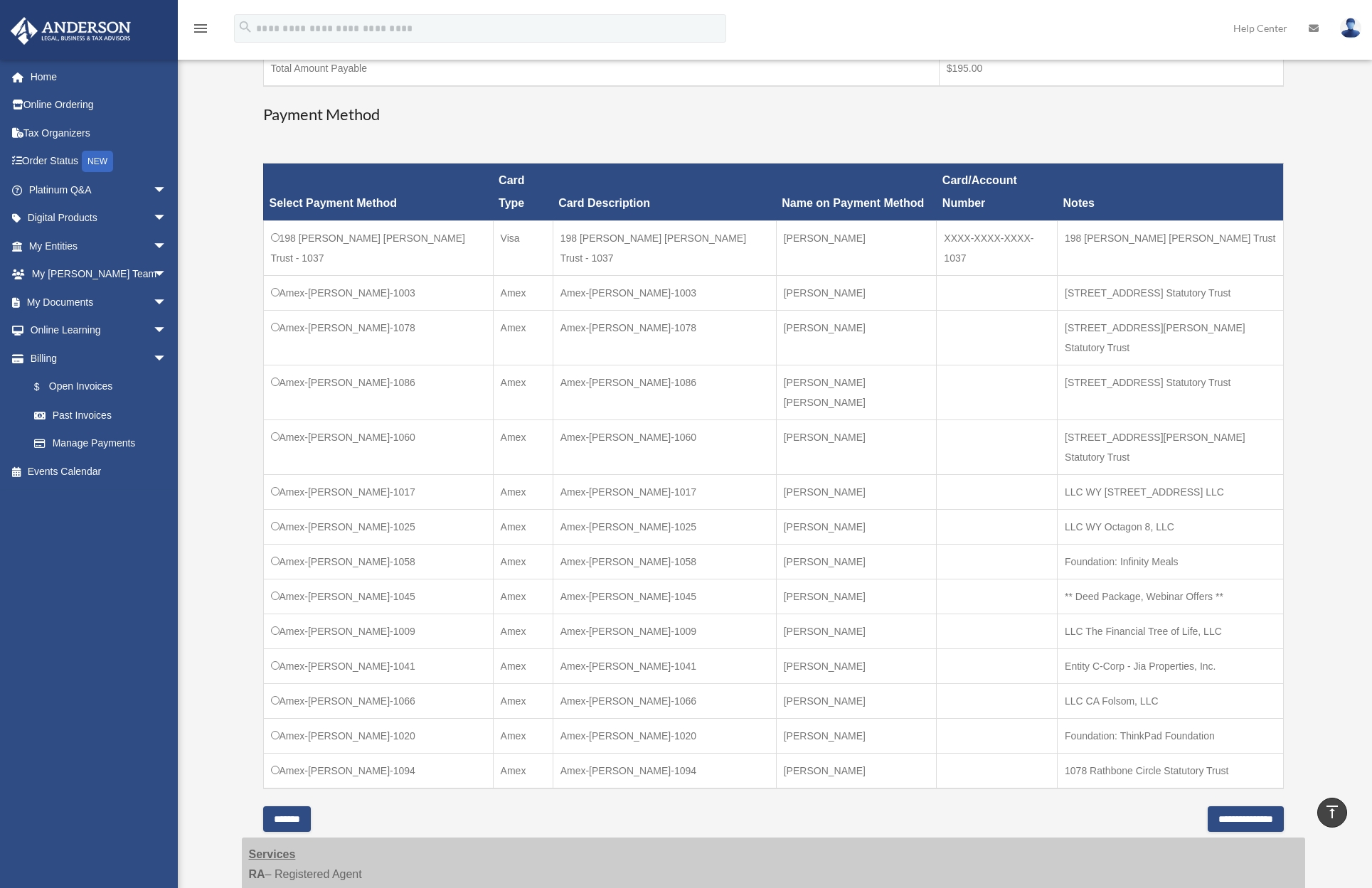
click at [842, 276] on td "[PERSON_NAME]" at bounding box center [856, 294] width 161 height 35
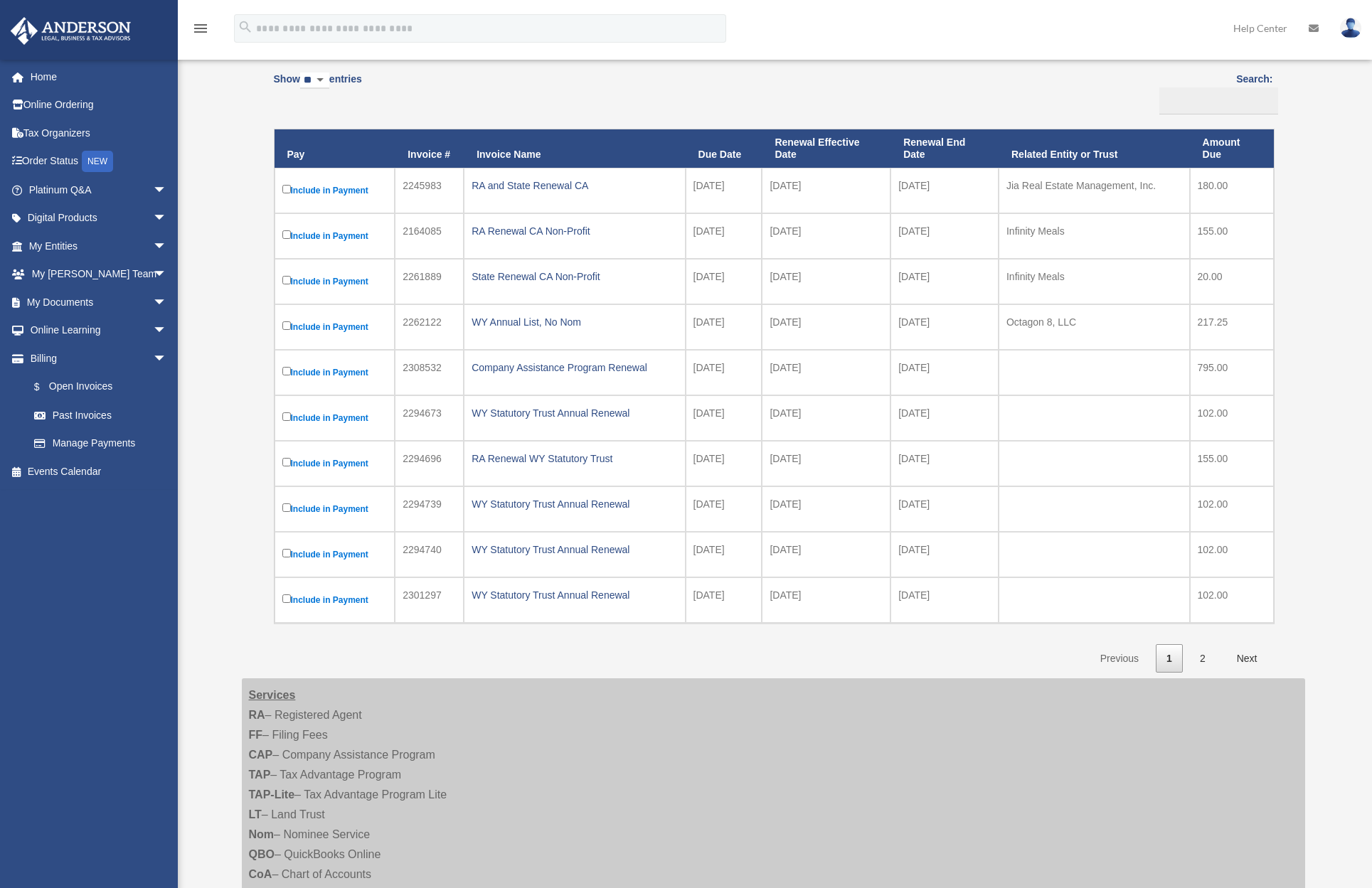
scroll to position [156, 0]
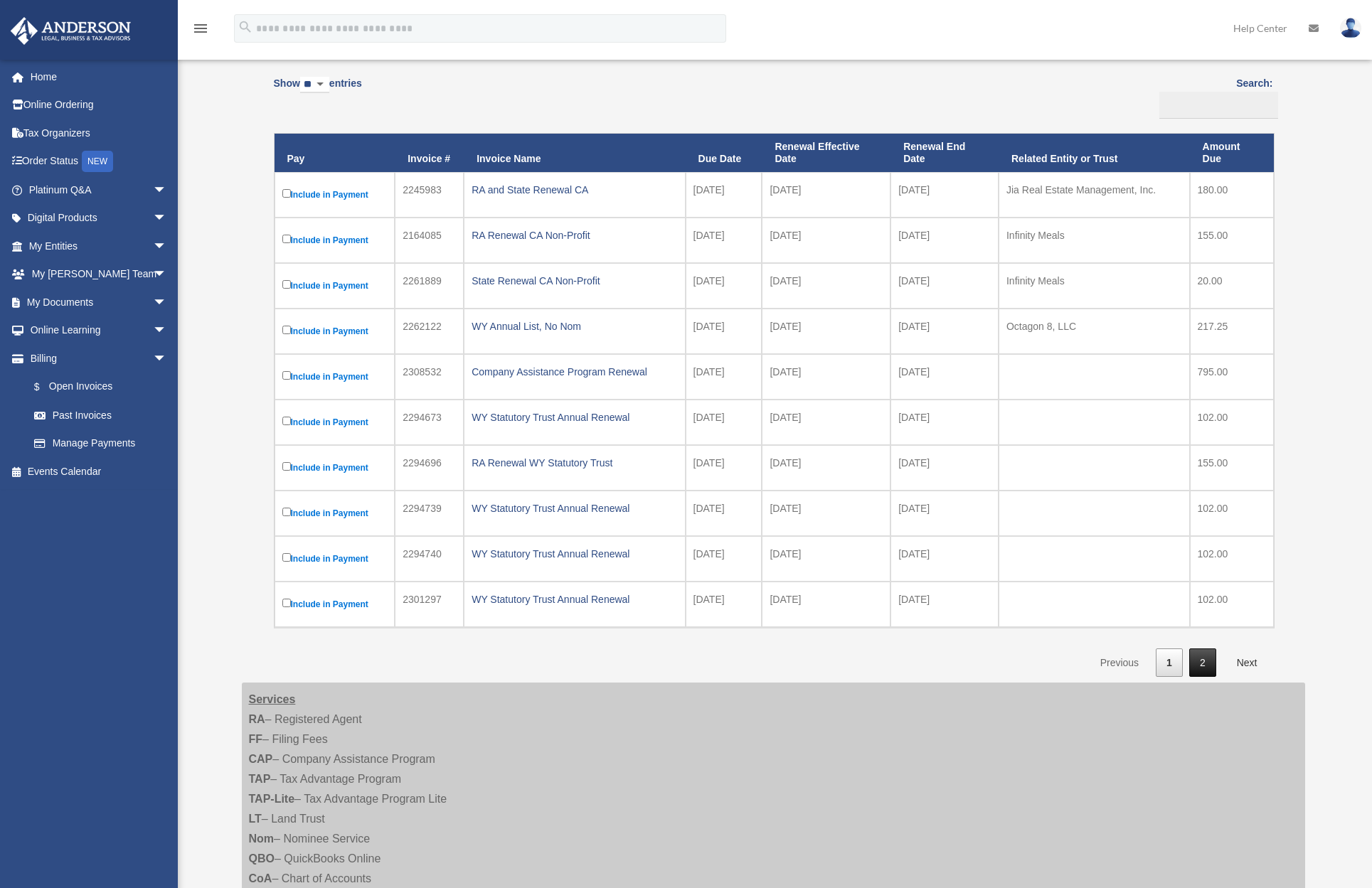
click at [1203, 659] on link "2" at bounding box center [1202, 663] width 27 height 29
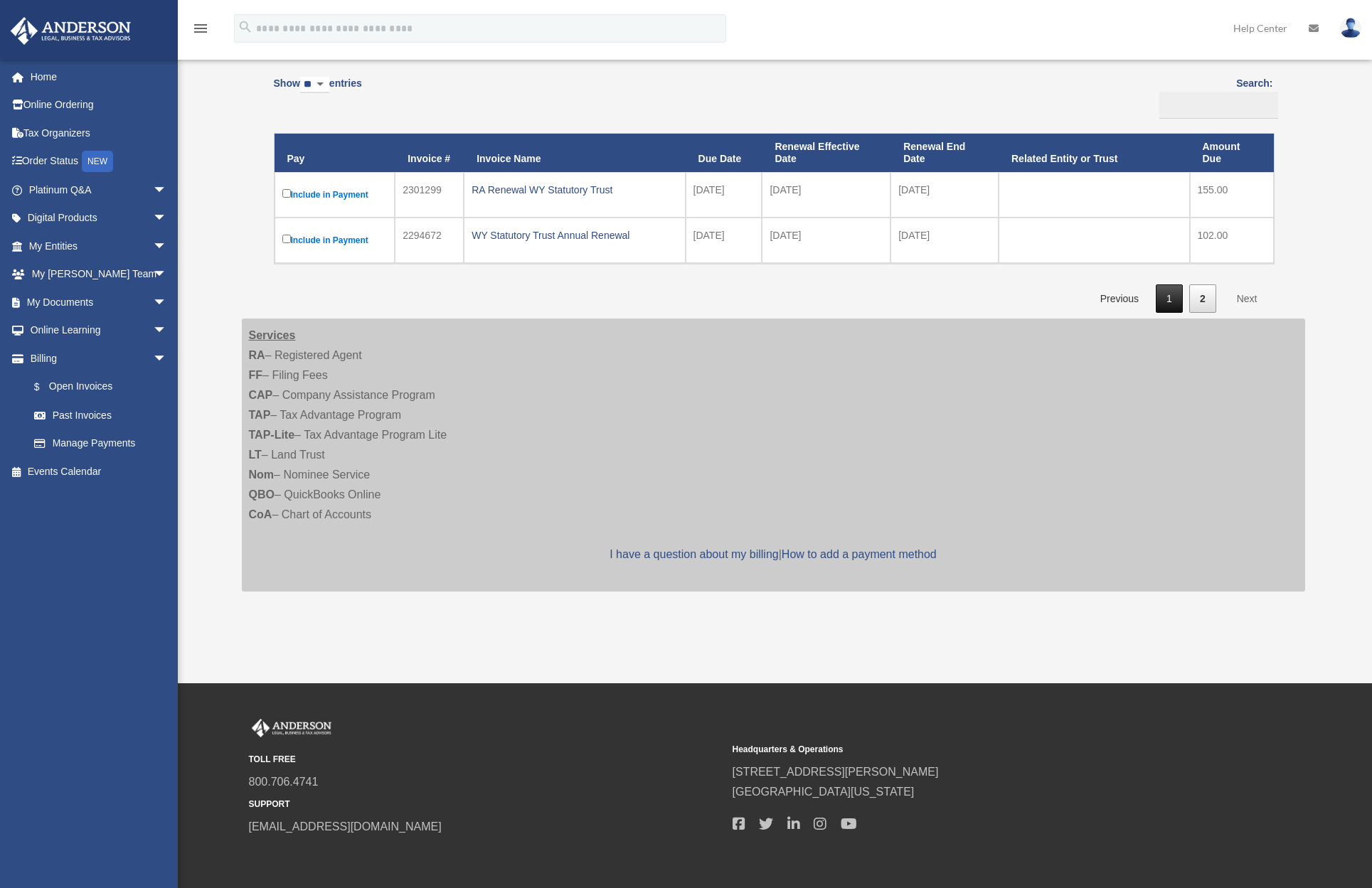
click at [1164, 298] on link "1" at bounding box center [1169, 299] width 27 height 29
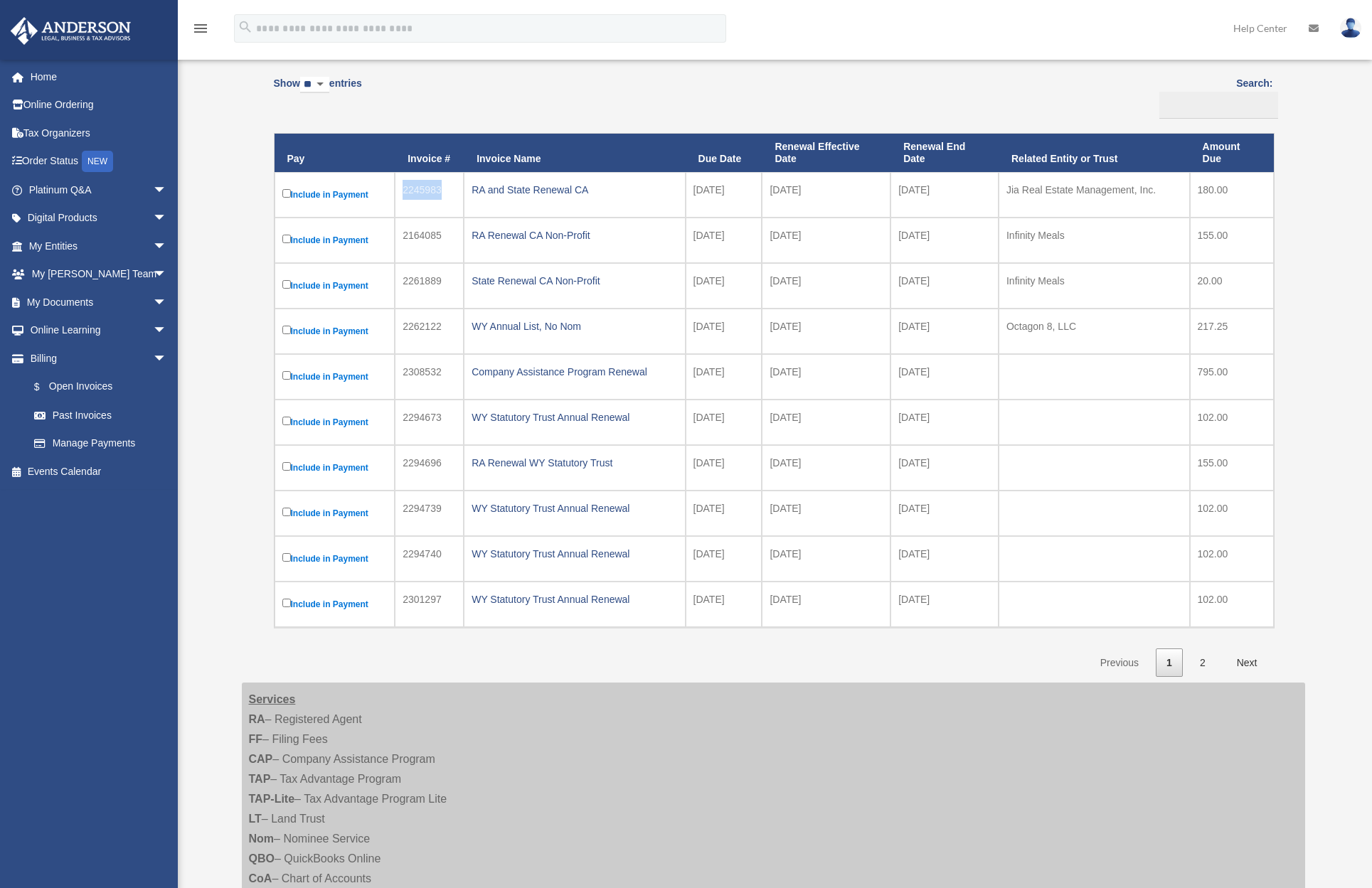
drag, startPoint x: 403, startPoint y: 182, endPoint x: 448, endPoint y: 185, distance: 45.1
click at [448, 185] on td "2245983" at bounding box center [429, 194] width 69 height 46
copy td "2245983"
click at [225, 542] on div "Open Invoices [EMAIL_ADDRESS][DOMAIN_NAME] Sign Out [EMAIL_ADDRESS][DOMAIN_NAME…" at bounding box center [686, 458] width 1372 height 1069
